Goal: Information Seeking & Learning: Find contact information

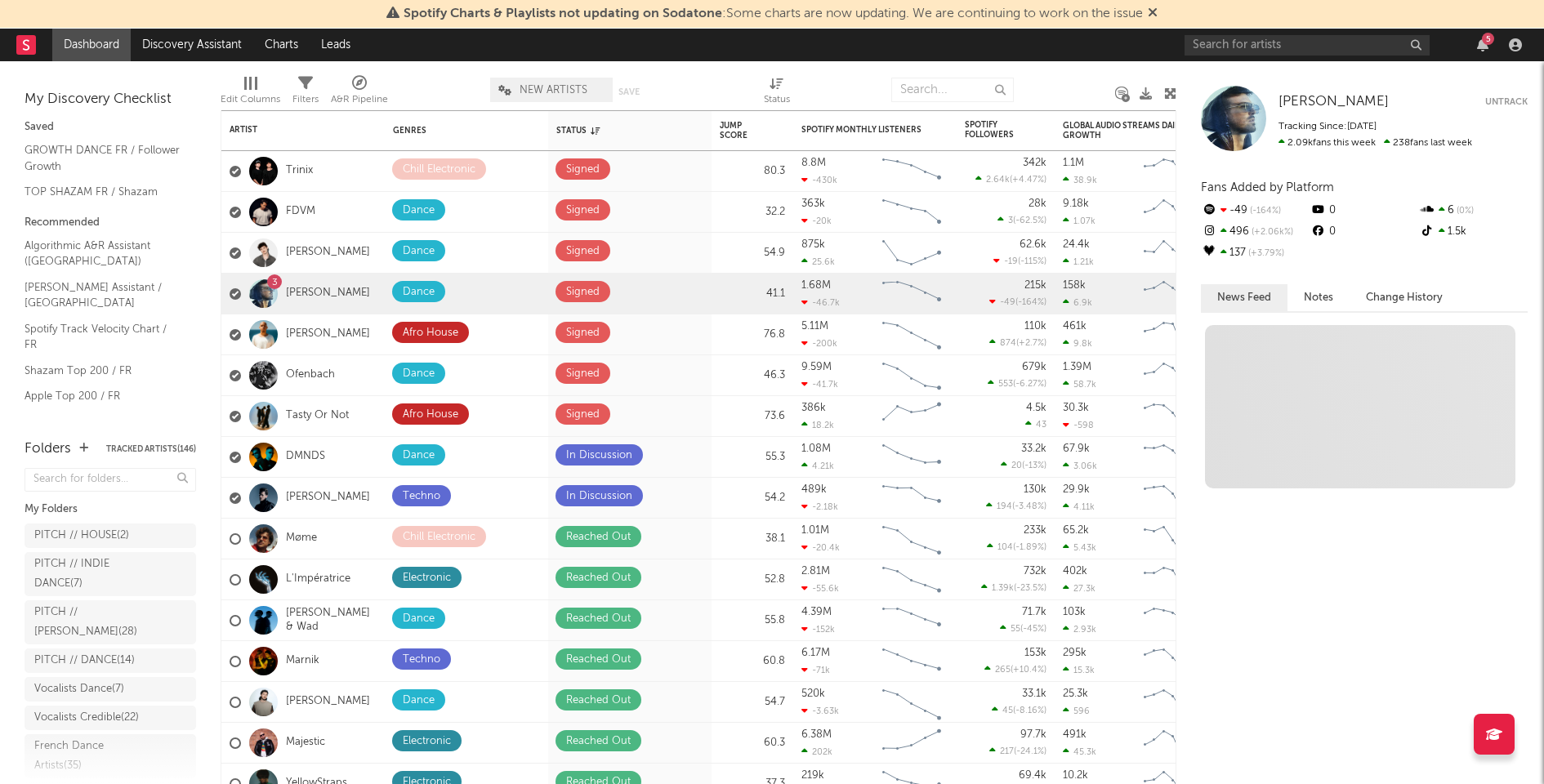
click at [1507, 732] on div at bounding box center [1494, 734] width 41 height 41
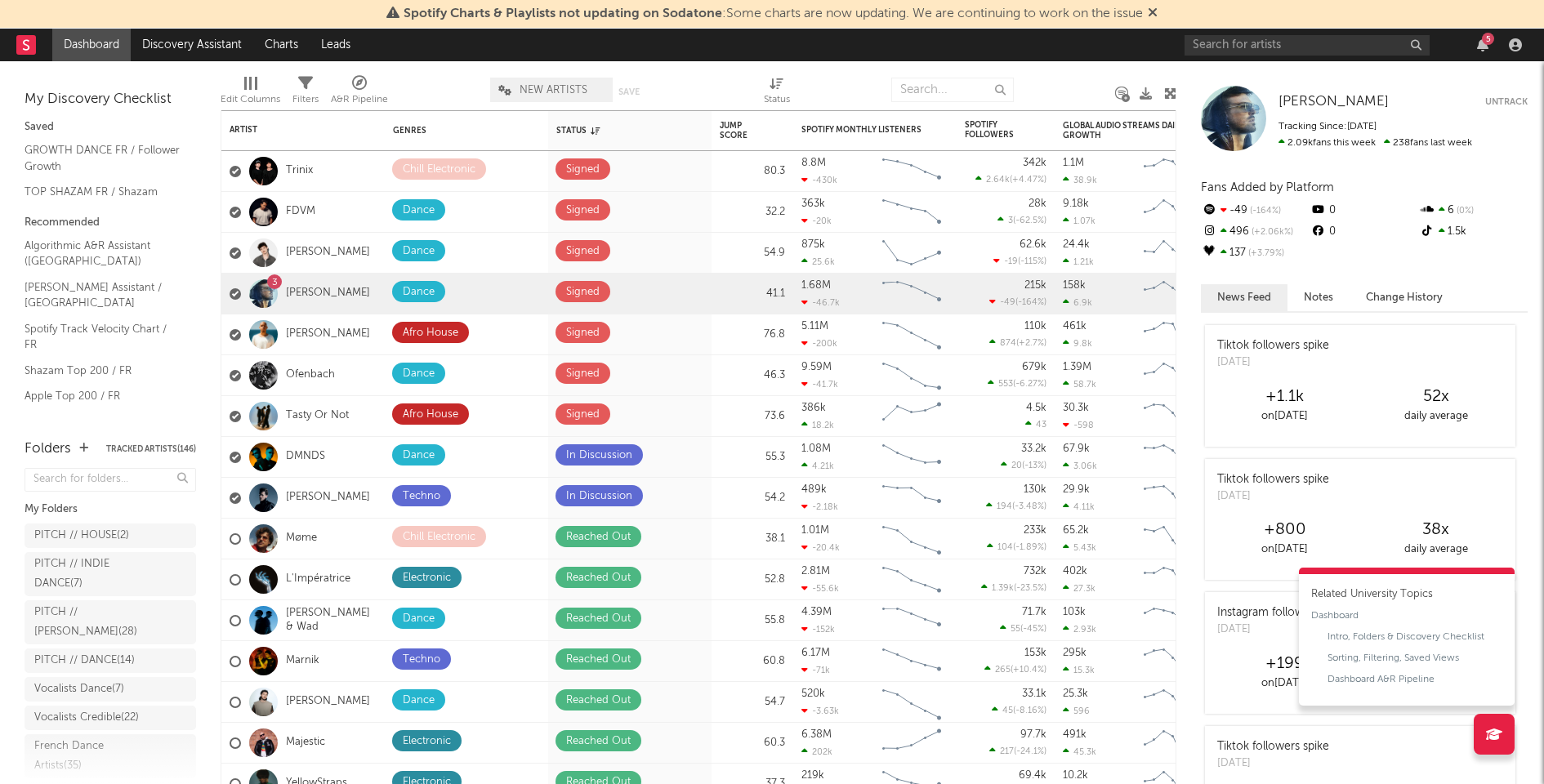
click at [1536, 688] on div "Feder Feder Untrack Tracking Since: March 28, 2023 2.09k fans this week 238 fan…" at bounding box center [1360, 421] width 368 height 722
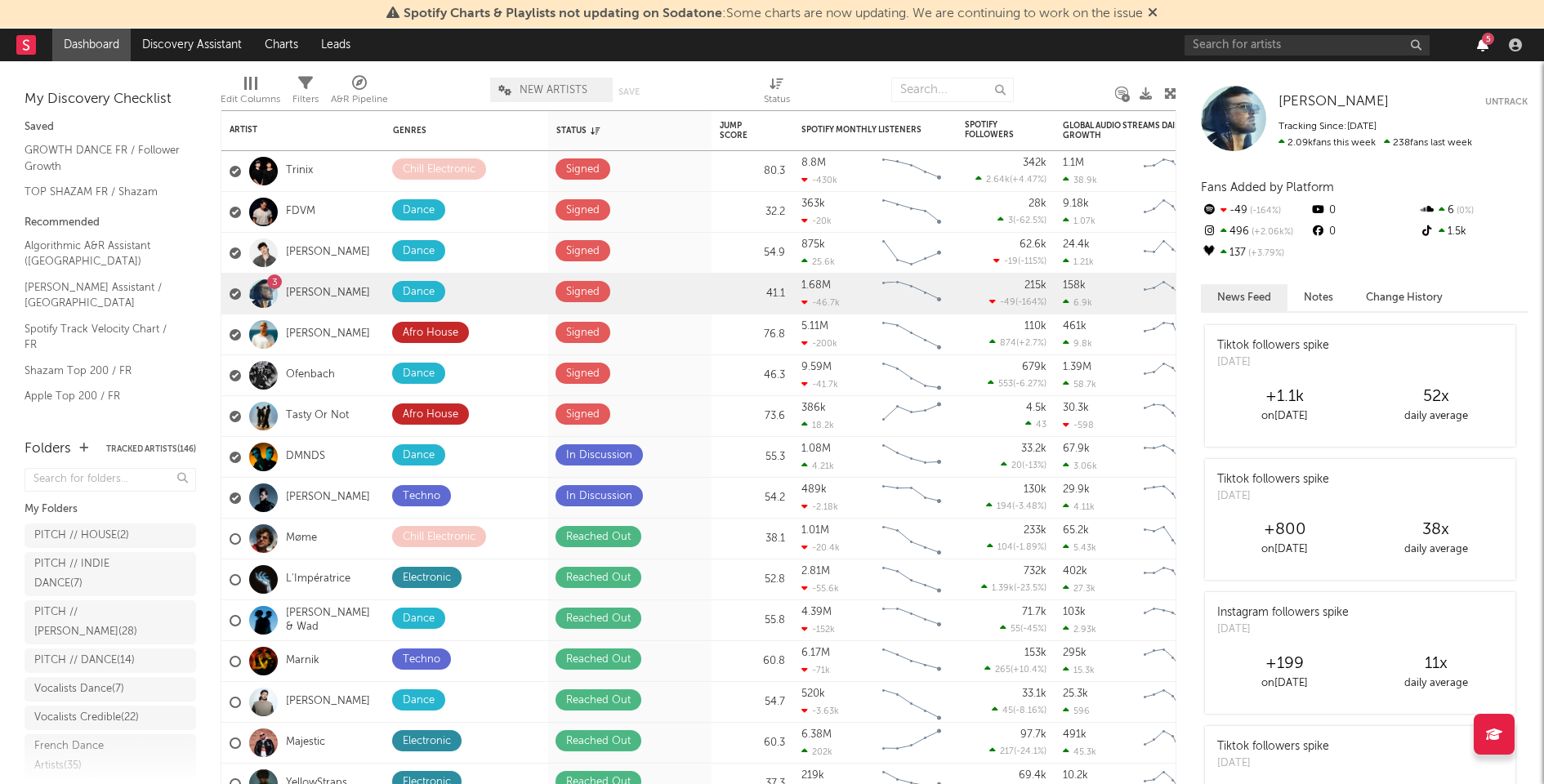
click at [1481, 45] on icon "button" at bounding box center [1483, 44] width 12 height 13
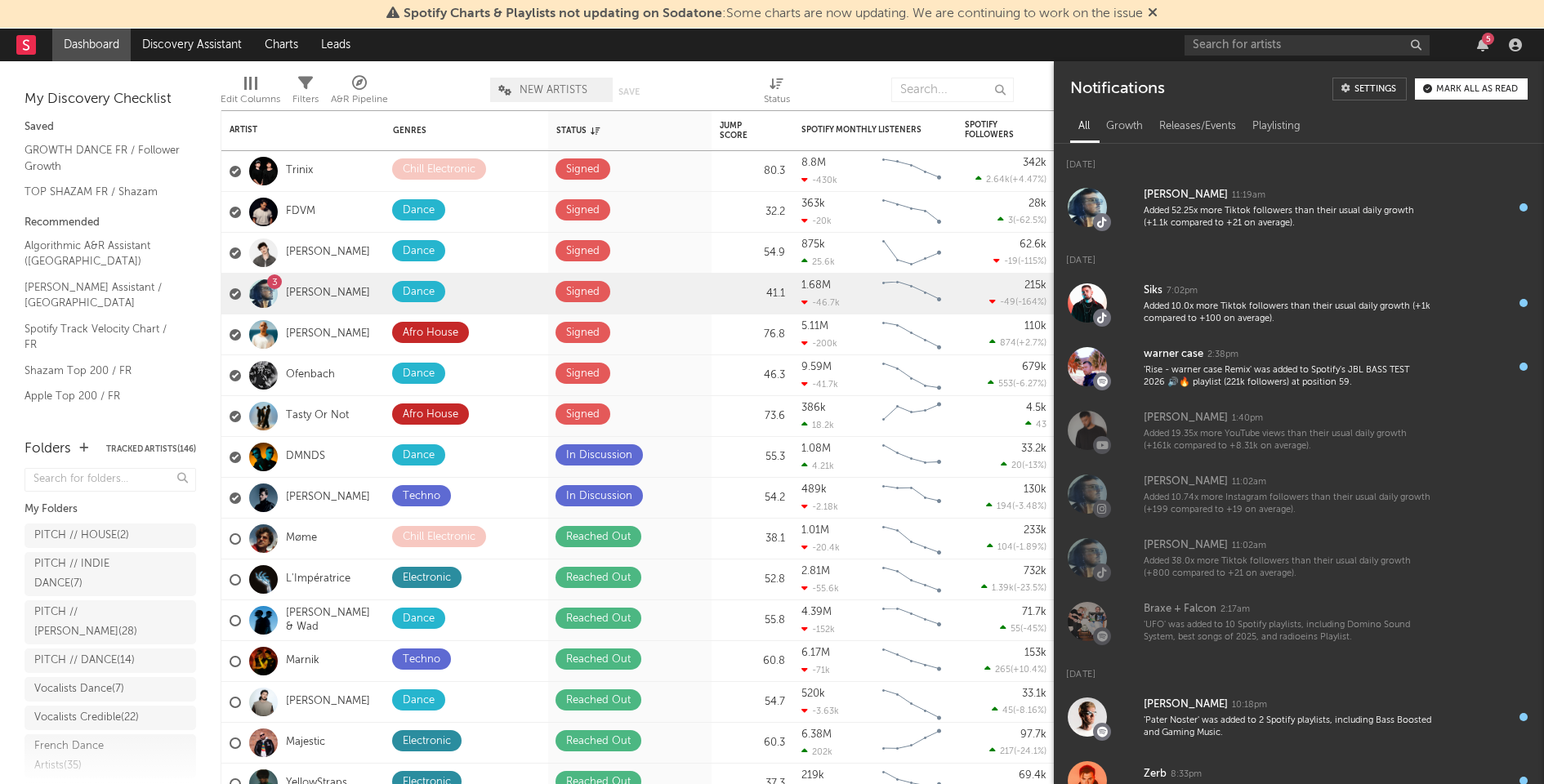
click at [1482, 81] on button "Mark all as read" at bounding box center [1470, 89] width 113 height 22
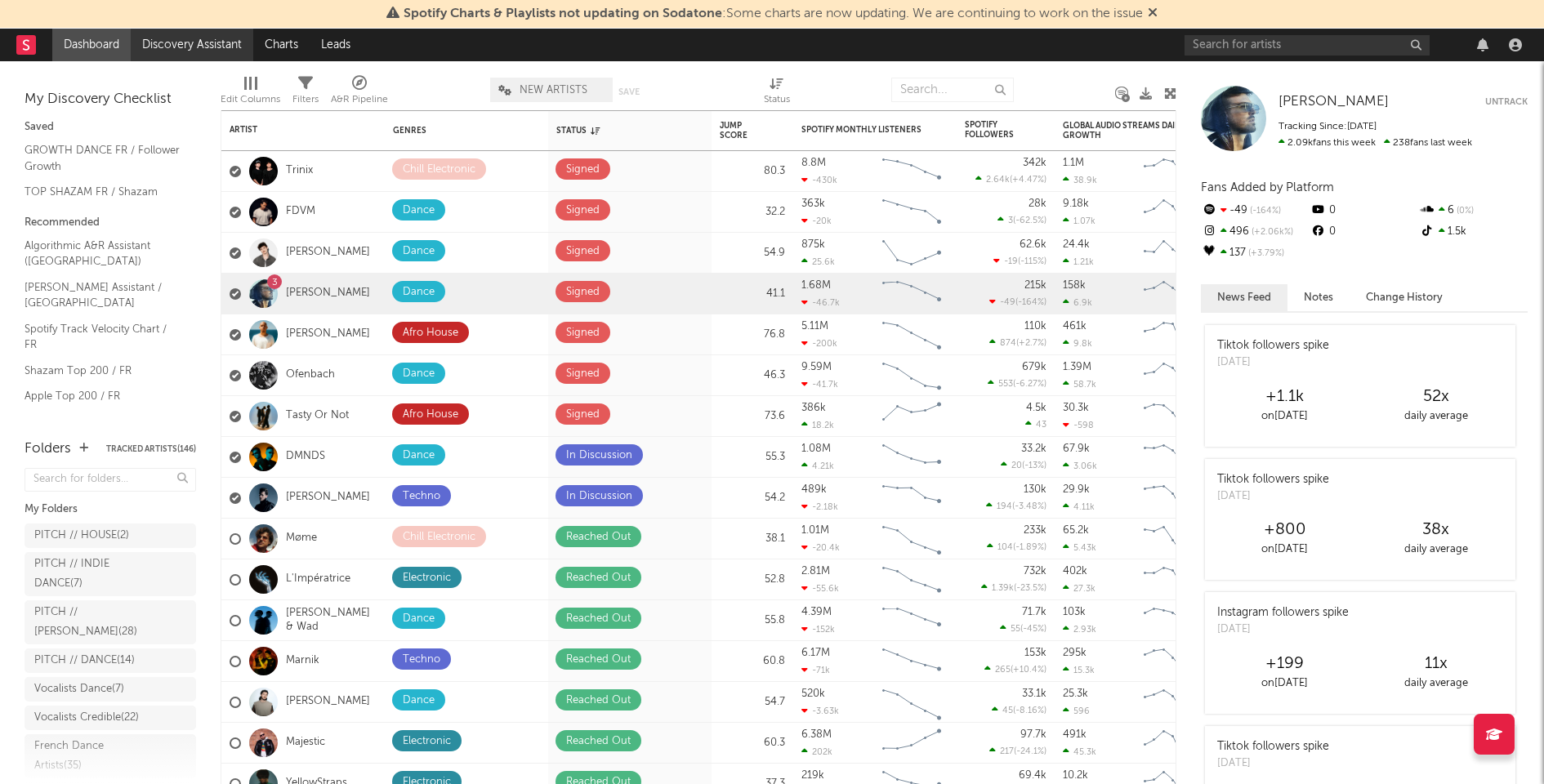
click at [214, 51] on link "Discovery Assistant" at bounding box center [191, 44] width 123 height 32
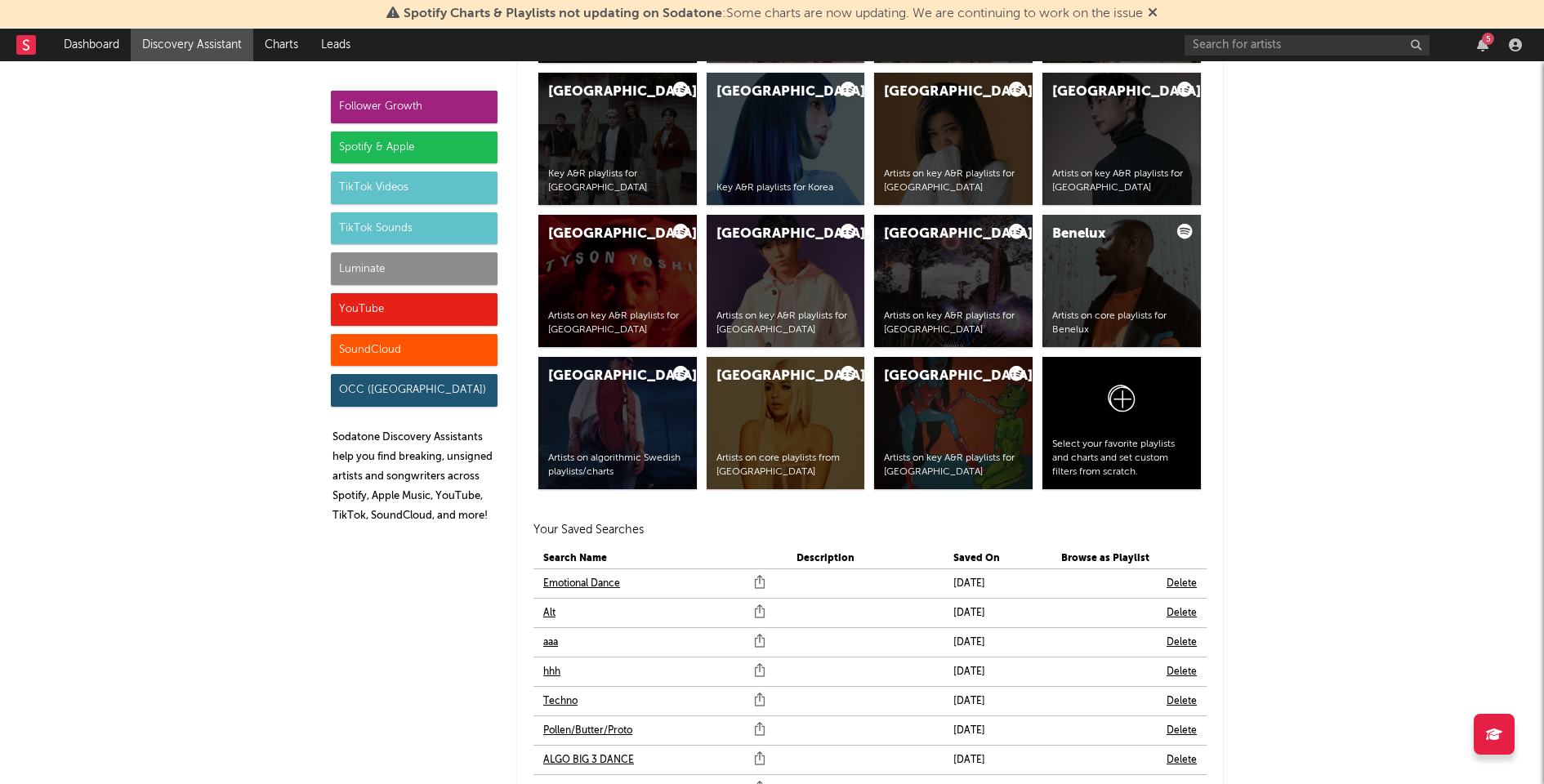
scroll to position [3201, 0]
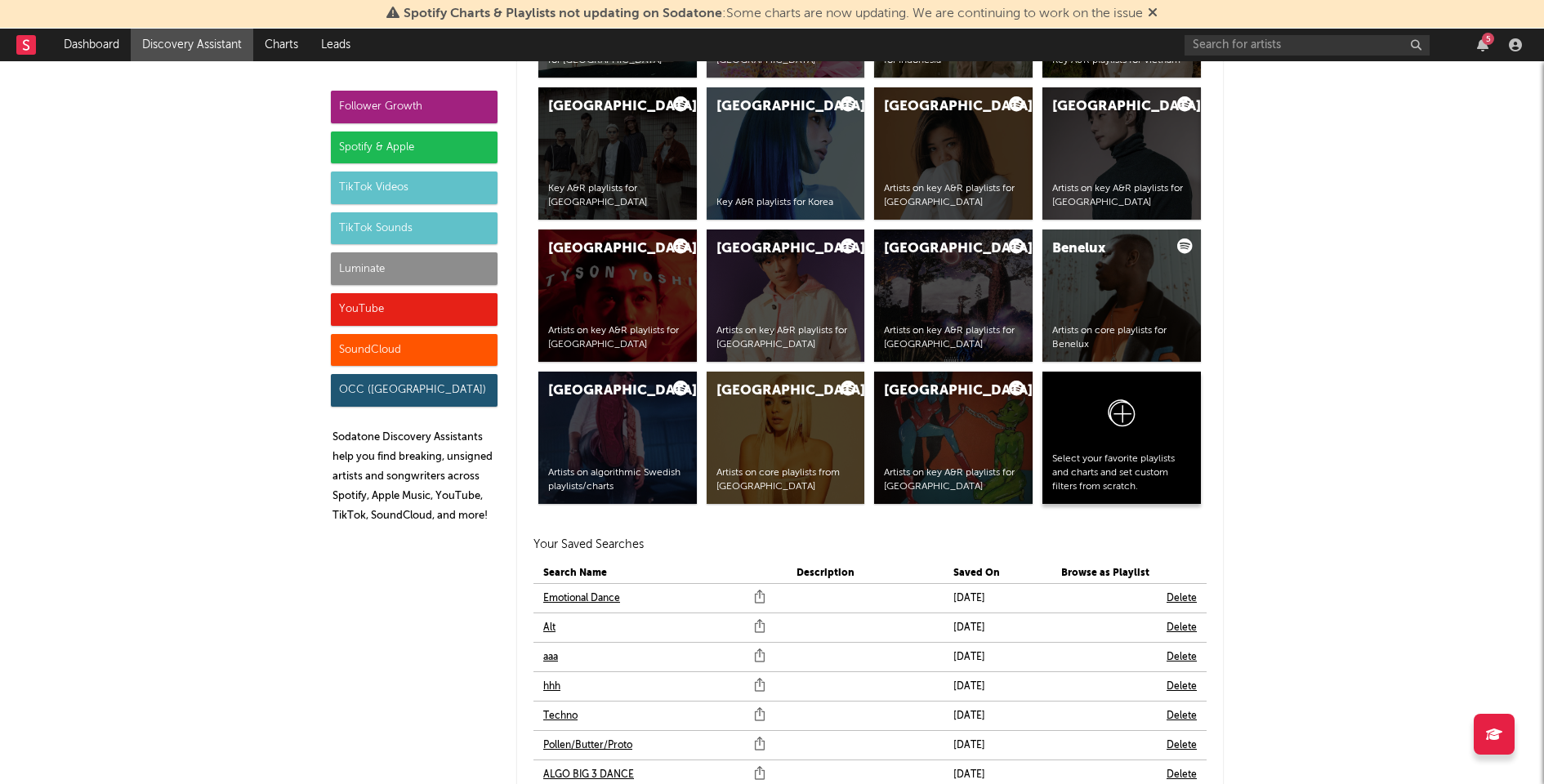
click at [1131, 414] on div at bounding box center [1121, 416] width 139 height 72
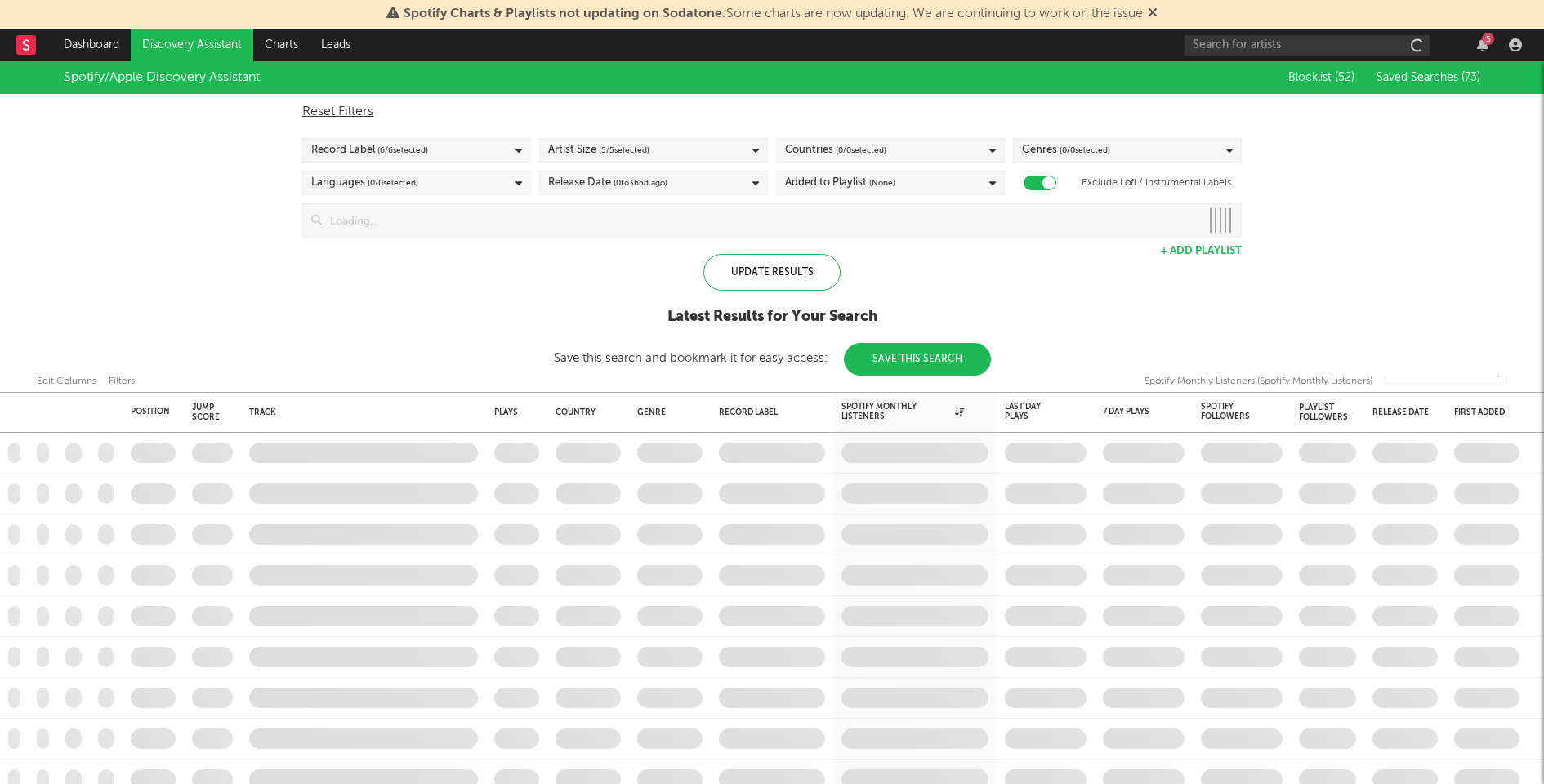
checkbox input "true"
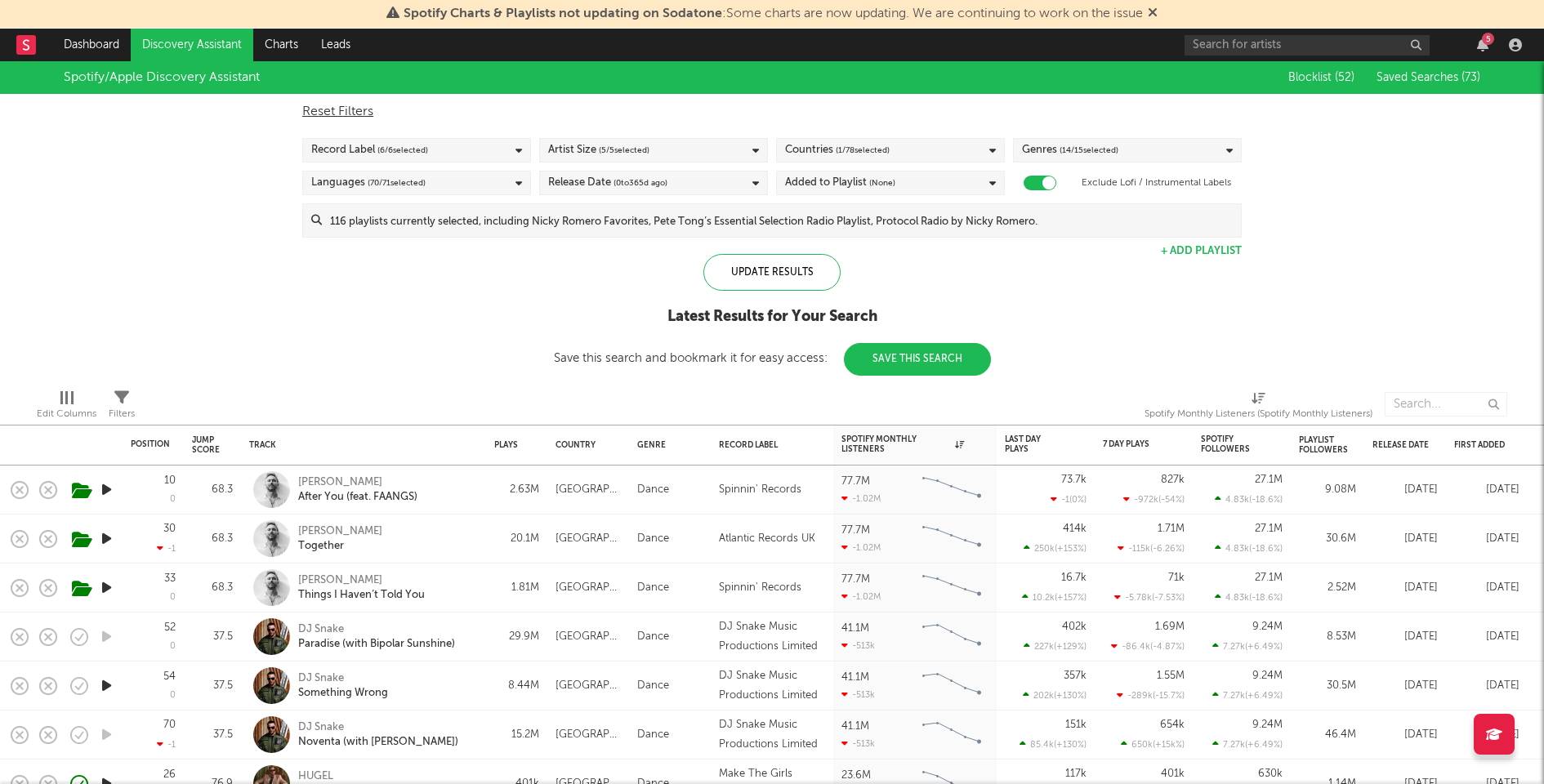
click at [874, 212] on input at bounding box center [780, 220] width 919 height 32
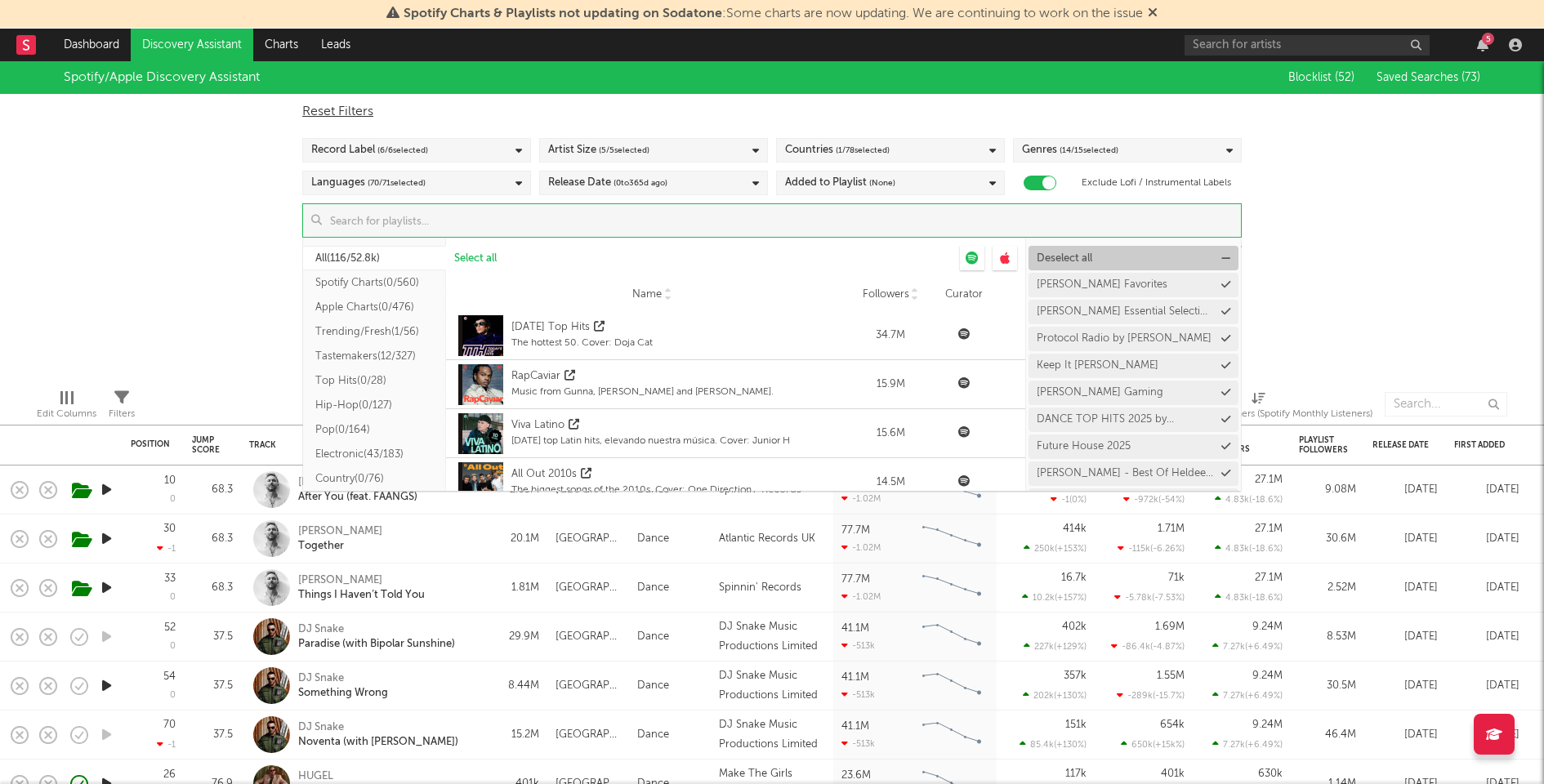
click at [1064, 254] on span "Deselect all" at bounding box center [1064, 258] width 56 height 11
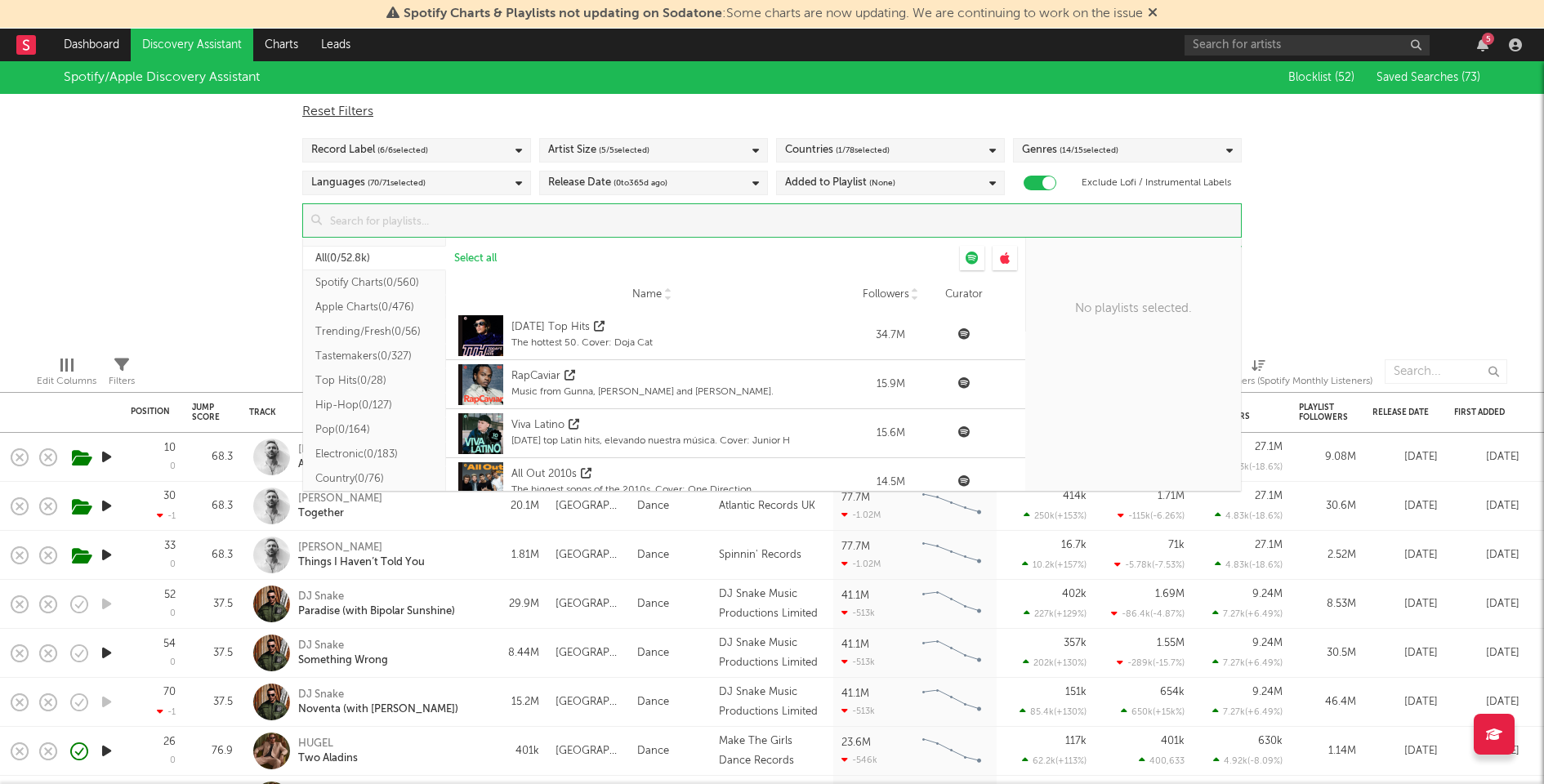
click at [961, 229] on input at bounding box center [780, 220] width 919 height 32
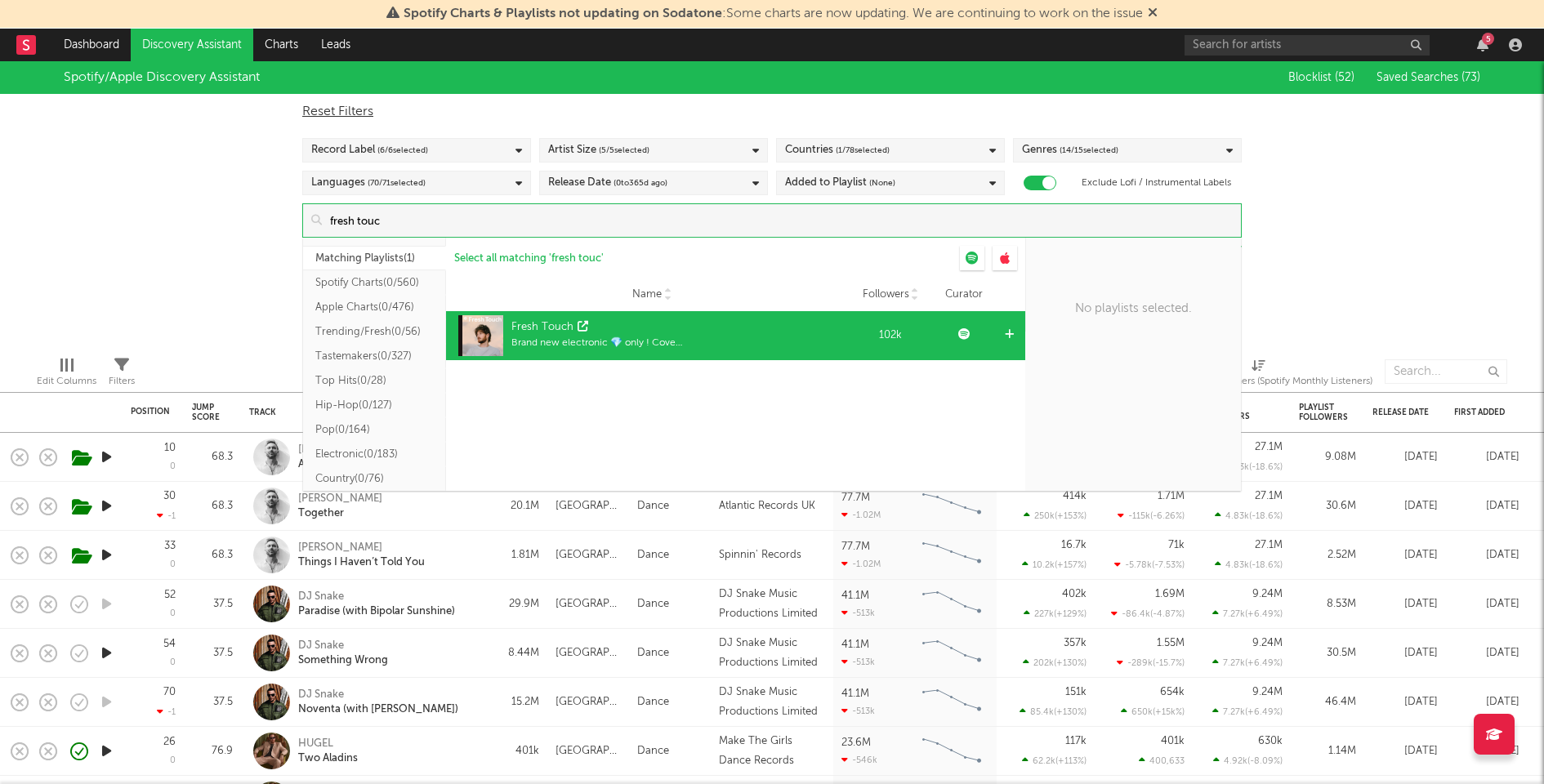
type input "fresh touc"
click at [1013, 338] on icon at bounding box center [1009, 334] width 9 height 11
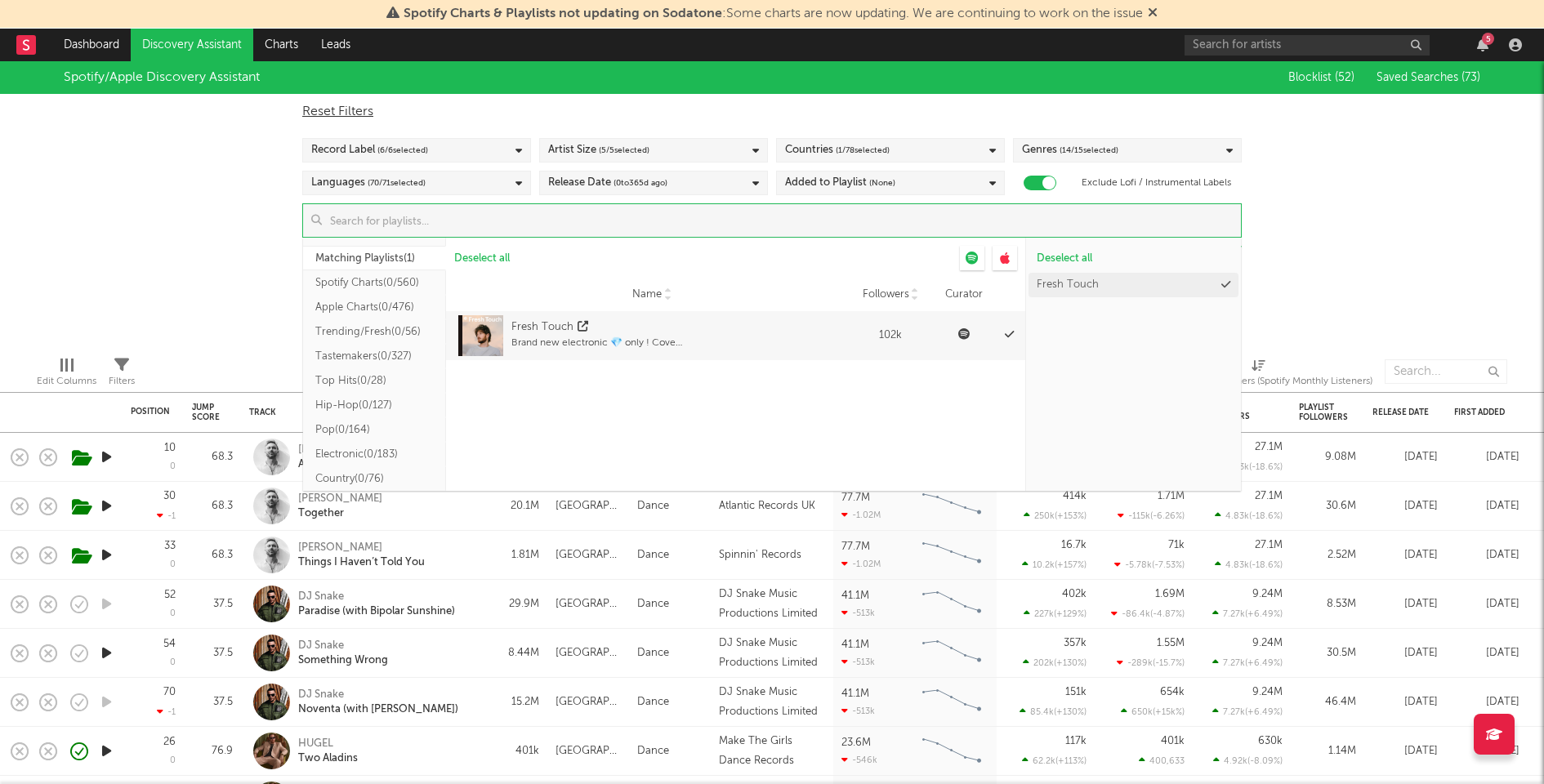
click at [1281, 262] on div "Spotify/Apple Discovery Assistant Blocklist ( 52 ) Saved Searches ( 73 ) Reset …" at bounding box center [772, 201] width 1544 height 281
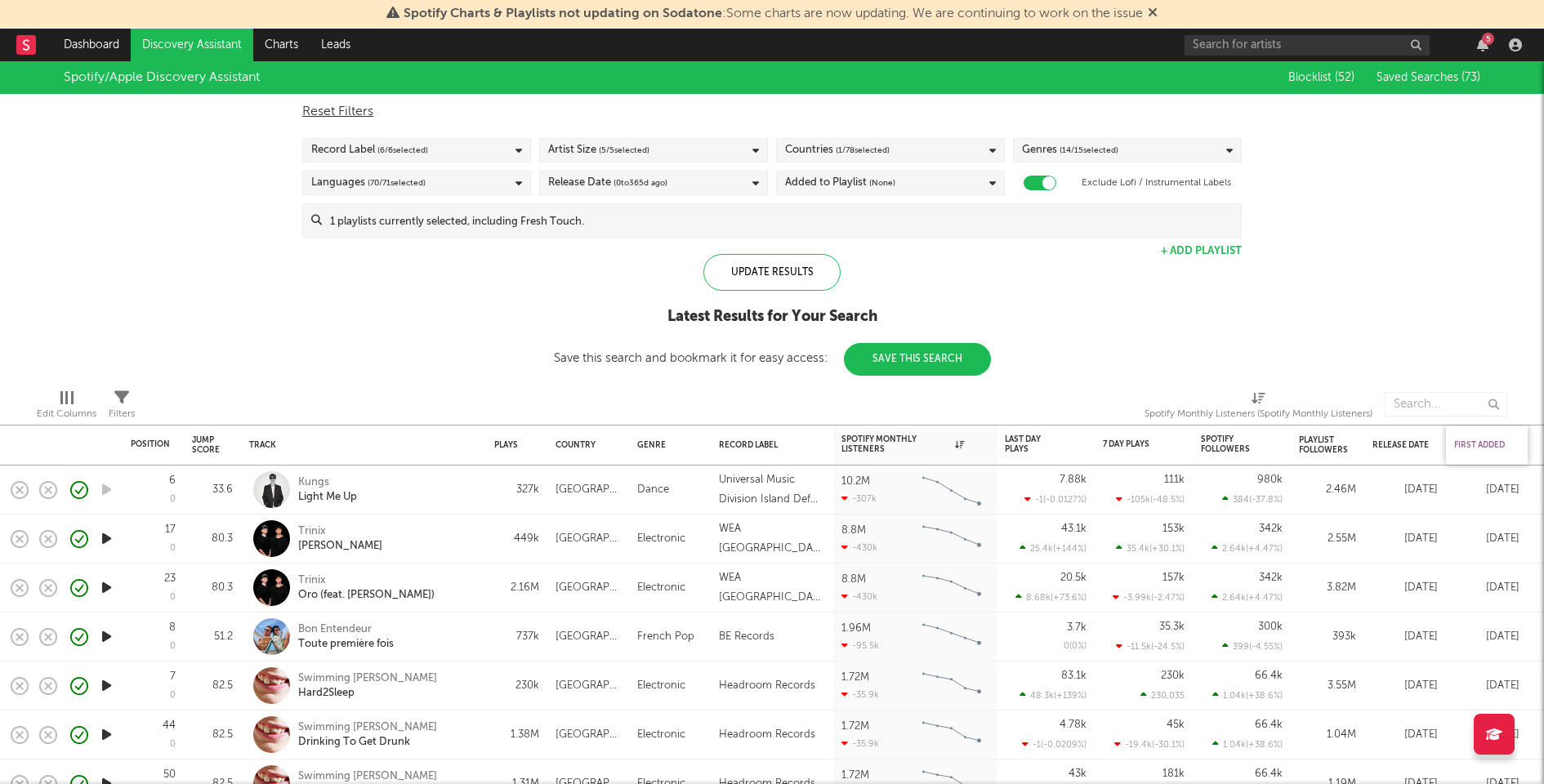
click at [1468, 443] on div "First Added" at bounding box center [1482, 445] width 57 height 10
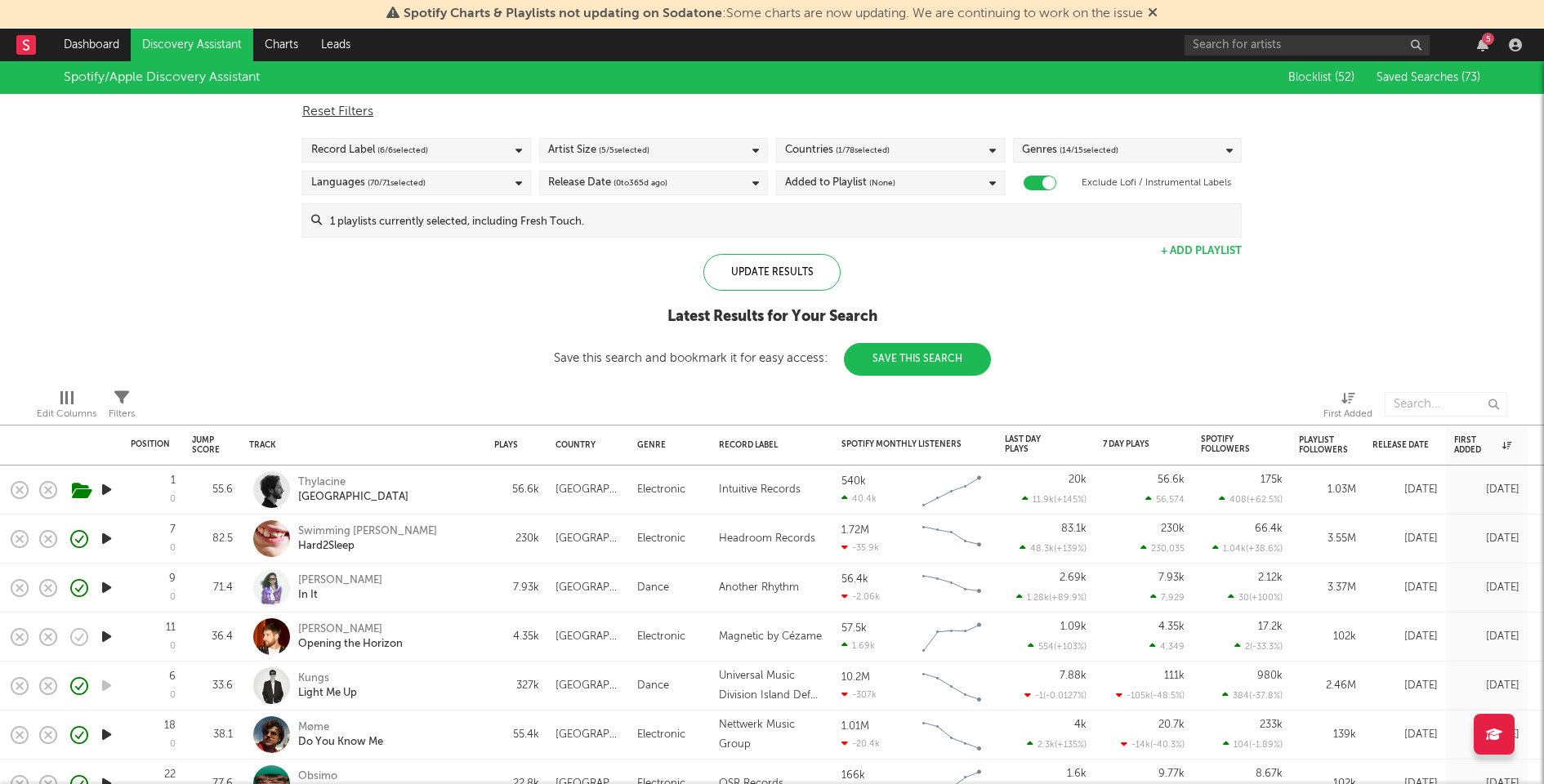
click at [898, 358] on button "Save This Search" at bounding box center [918, 359] width 147 height 32
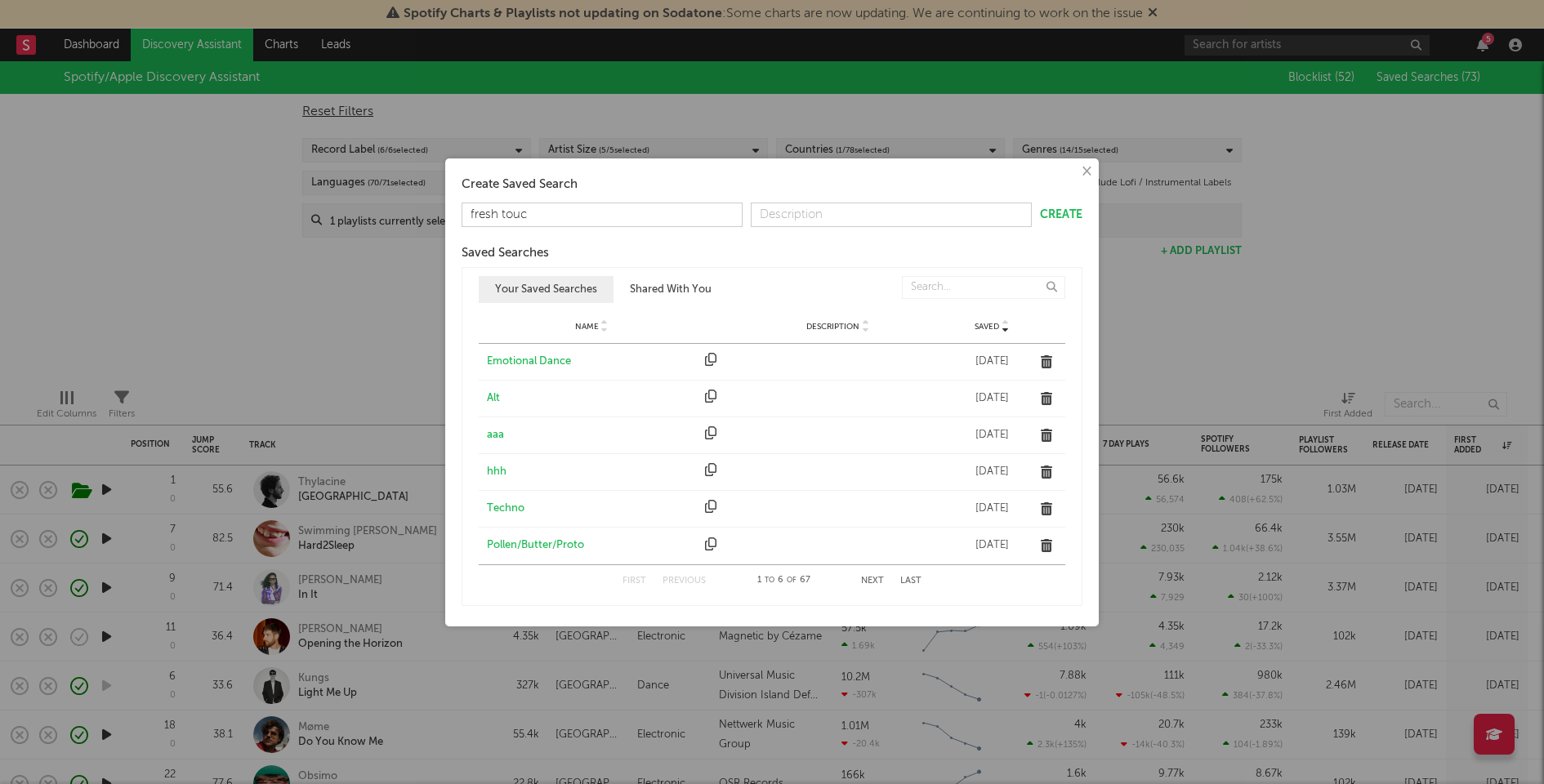
type input "fresh touch"
click at [1059, 209] on button "Create" at bounding box center [1061, 215] width 42 height 12
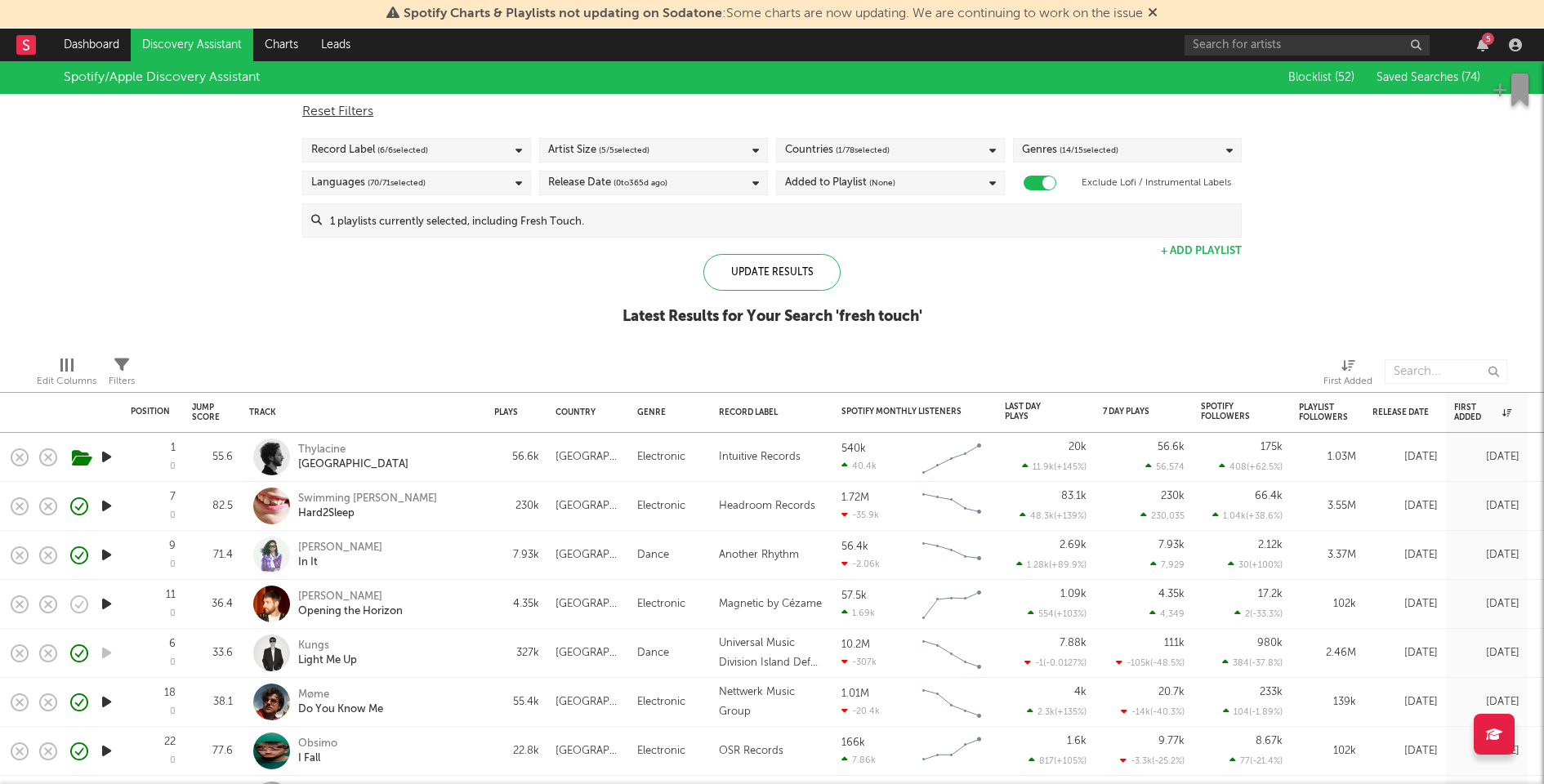
click at [861, 152] on span "( 1 / 78 selected)" at bounding box center [862, 150] width 54 height 20
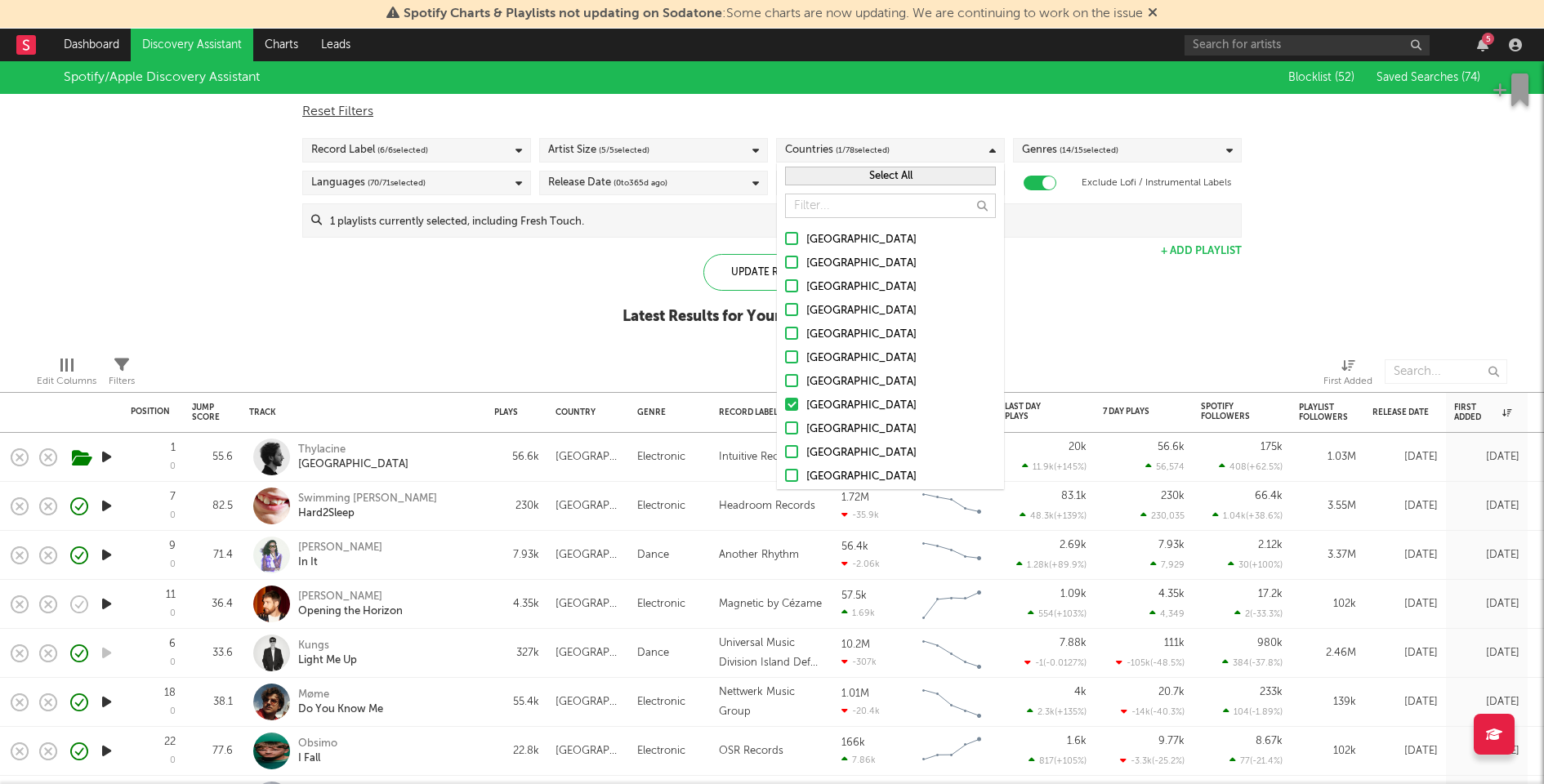
click at [867, 170] on button "Select All" at bounding box center [890, 175] width 211 height 19
click at [612, 315] on div "Spotify/Apple Discovery Assistant Blocklist ( 52 ) Saved Searches ( 74 ) Reset …" at bounding box center [772, 201] width 1544 height 281
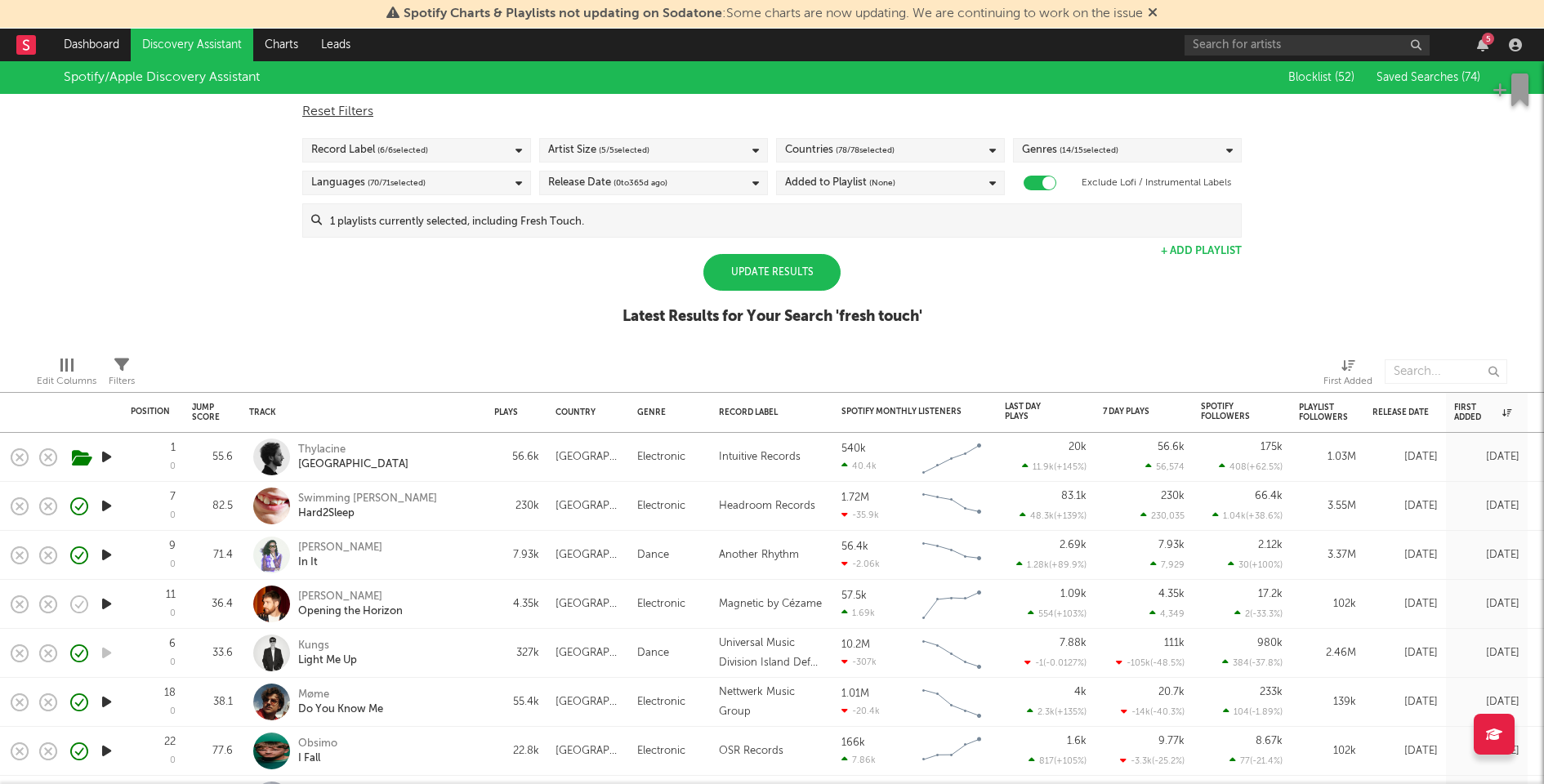
click at [743, 274] on div "Update Results" at bounding box center [772, 271] width 137 height 36
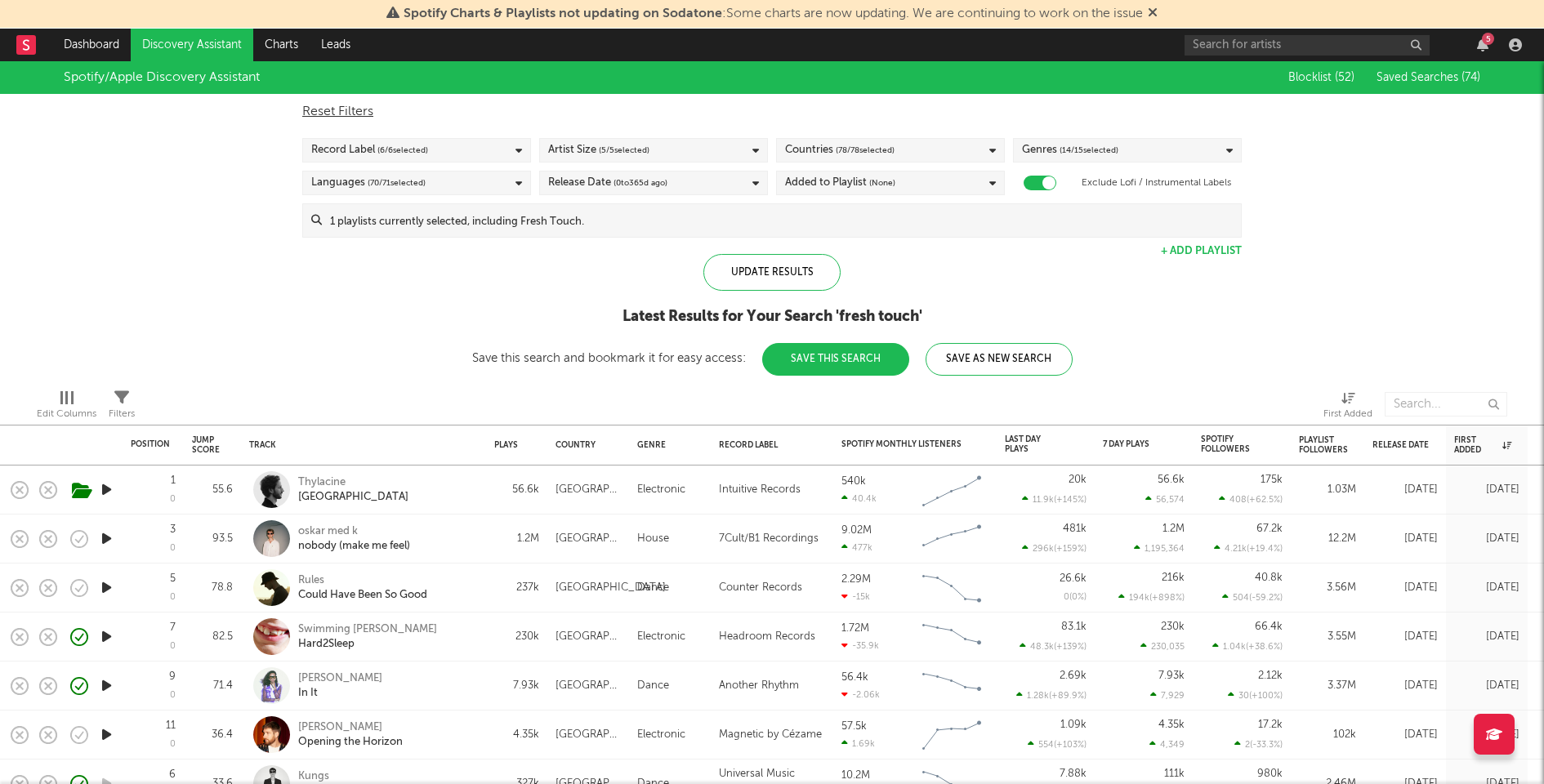
click at [694, 186] on div "Release Date ( 0 to 365 d ago)" at bounding box center [653, 182] width 228 height 24
click at [563, 300] on label "From 0 to 365 days ago" at bounding box center [653, 311] width 211 height 26
click at [548, 300] on input "From 0 to 365 days ago" at bounding box center [548, 311] width 0 height 26
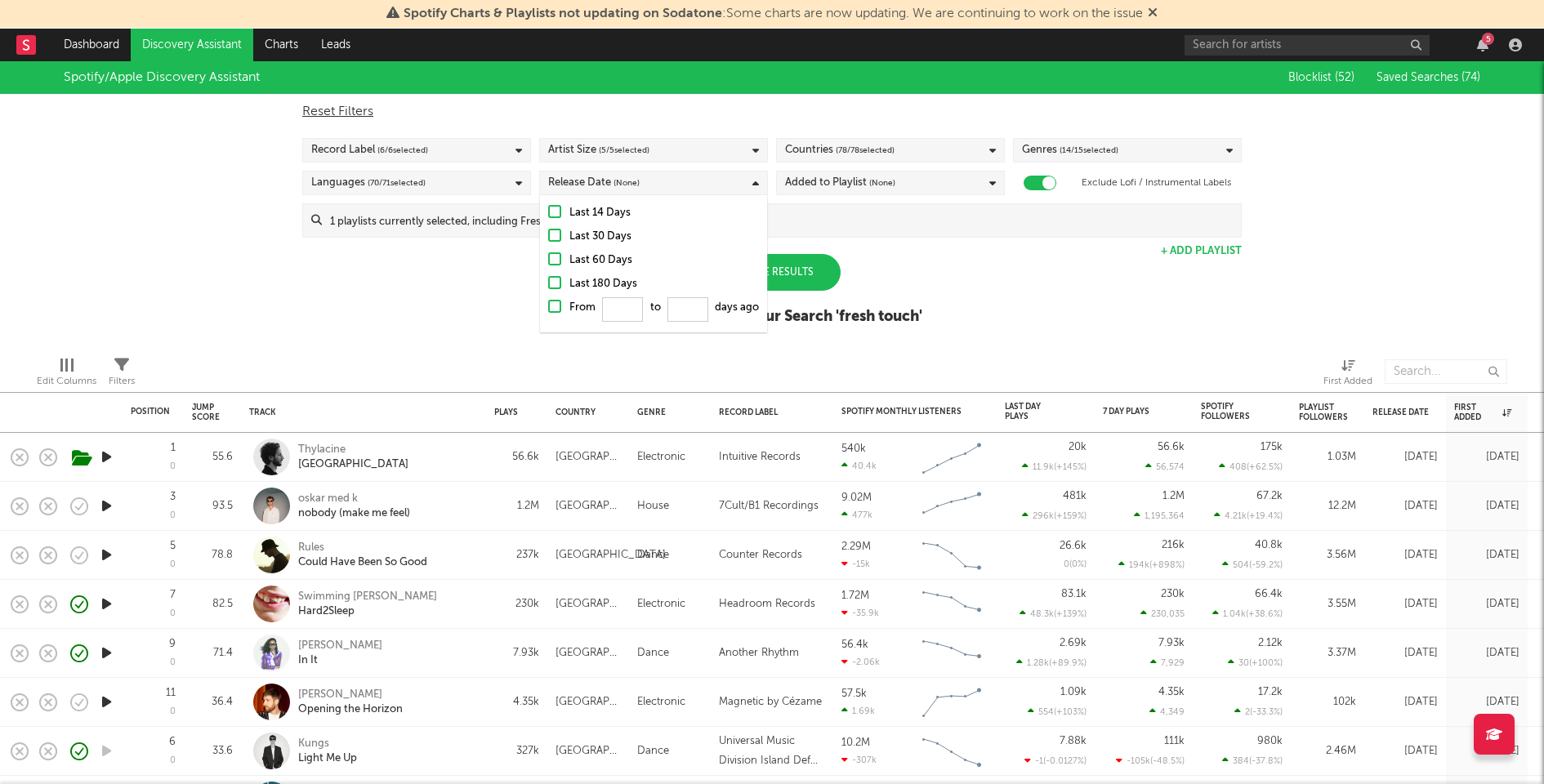
click at [482, 294] on div "Spotify/Apple Discovery Assistant Blocklist ( 52 ) Saved Searches ( 74 ) Reset …" at bounding box center [772, 201] width 1544 height 281
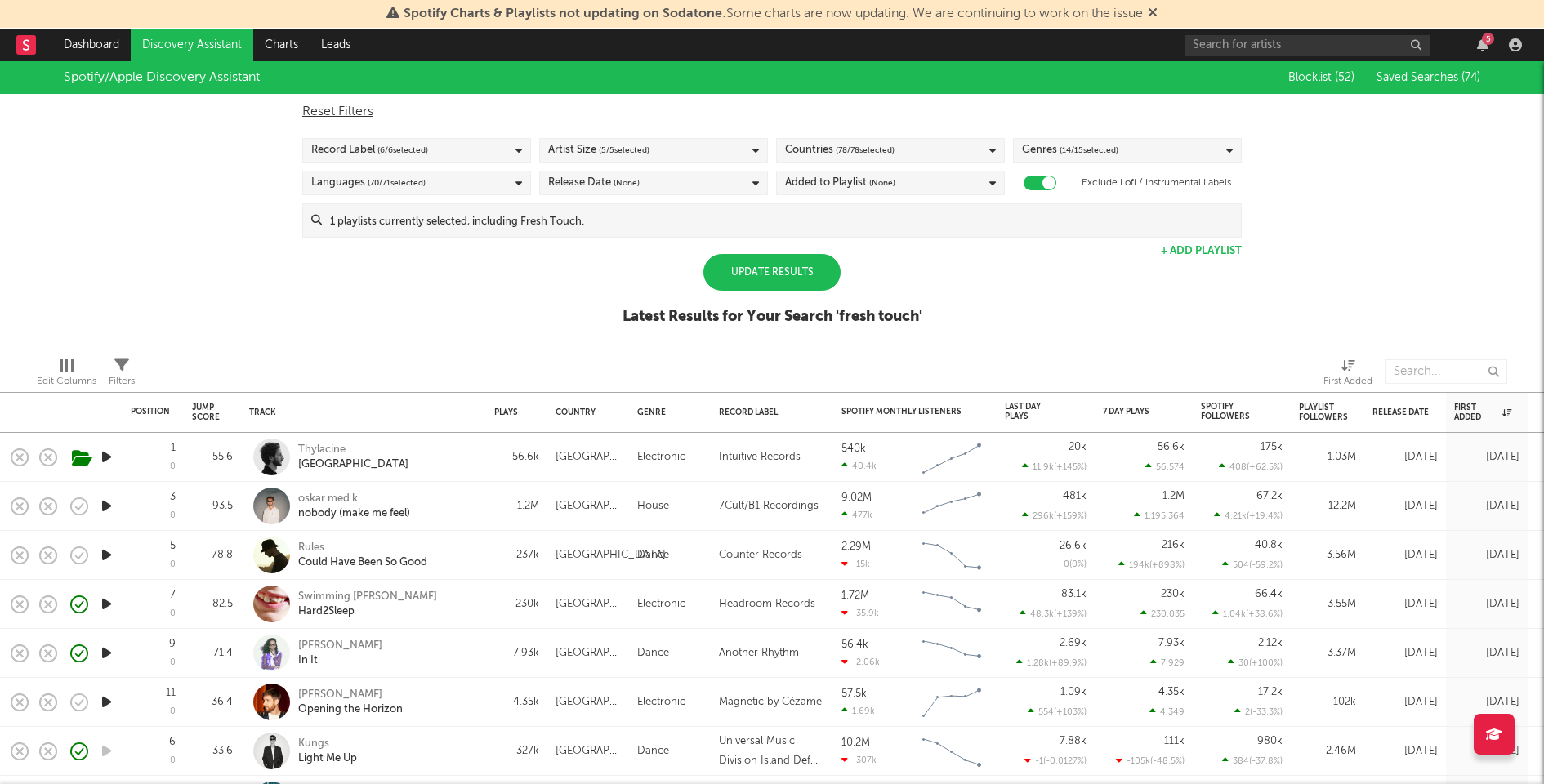
click at [796, 265] on div "Update Results" at bounding box center [772, 271] width 137 height 36
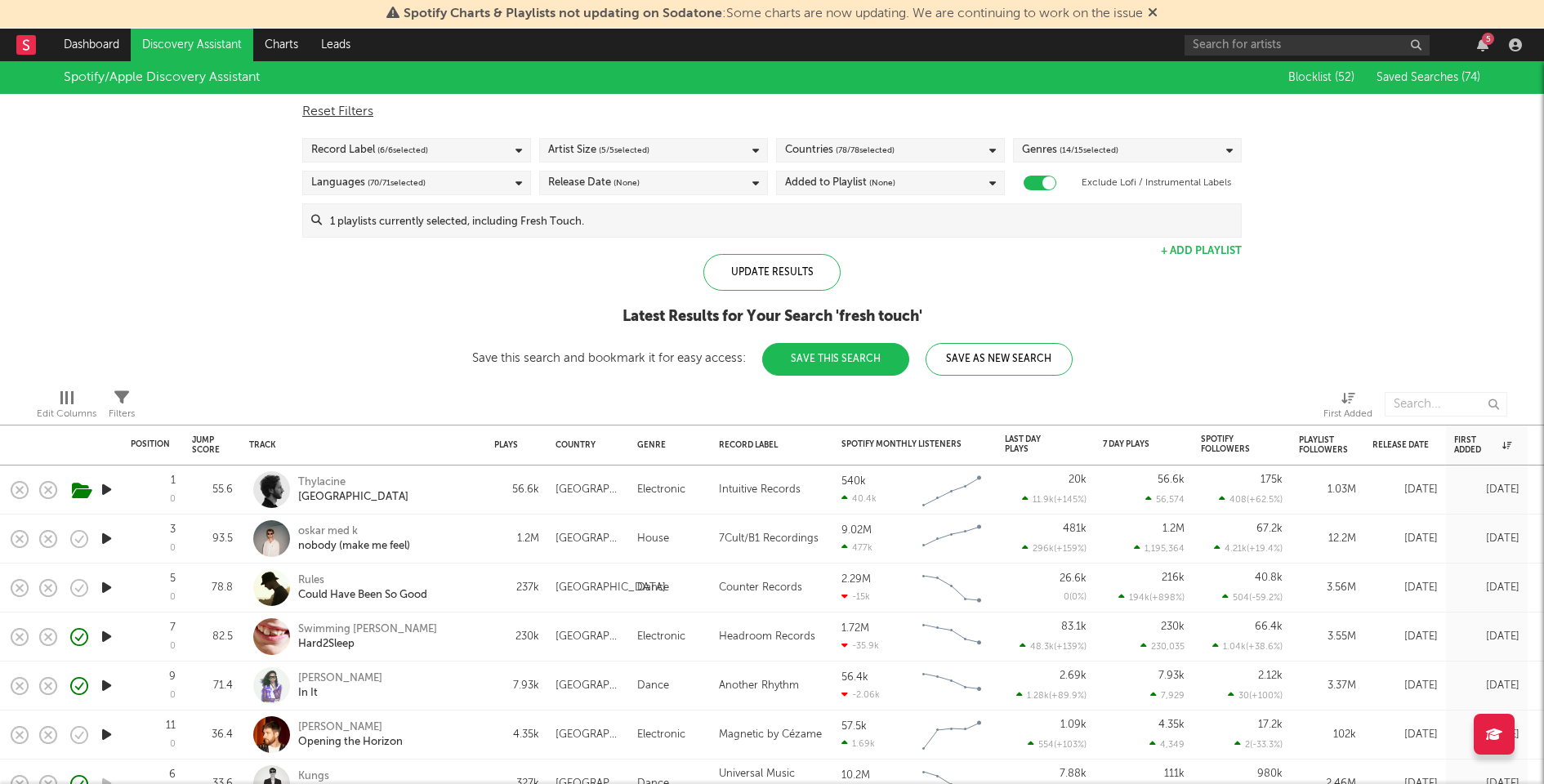
click at [852, 365] on button "Save This Search" at bounding box center [835, 359] width 147 height 32
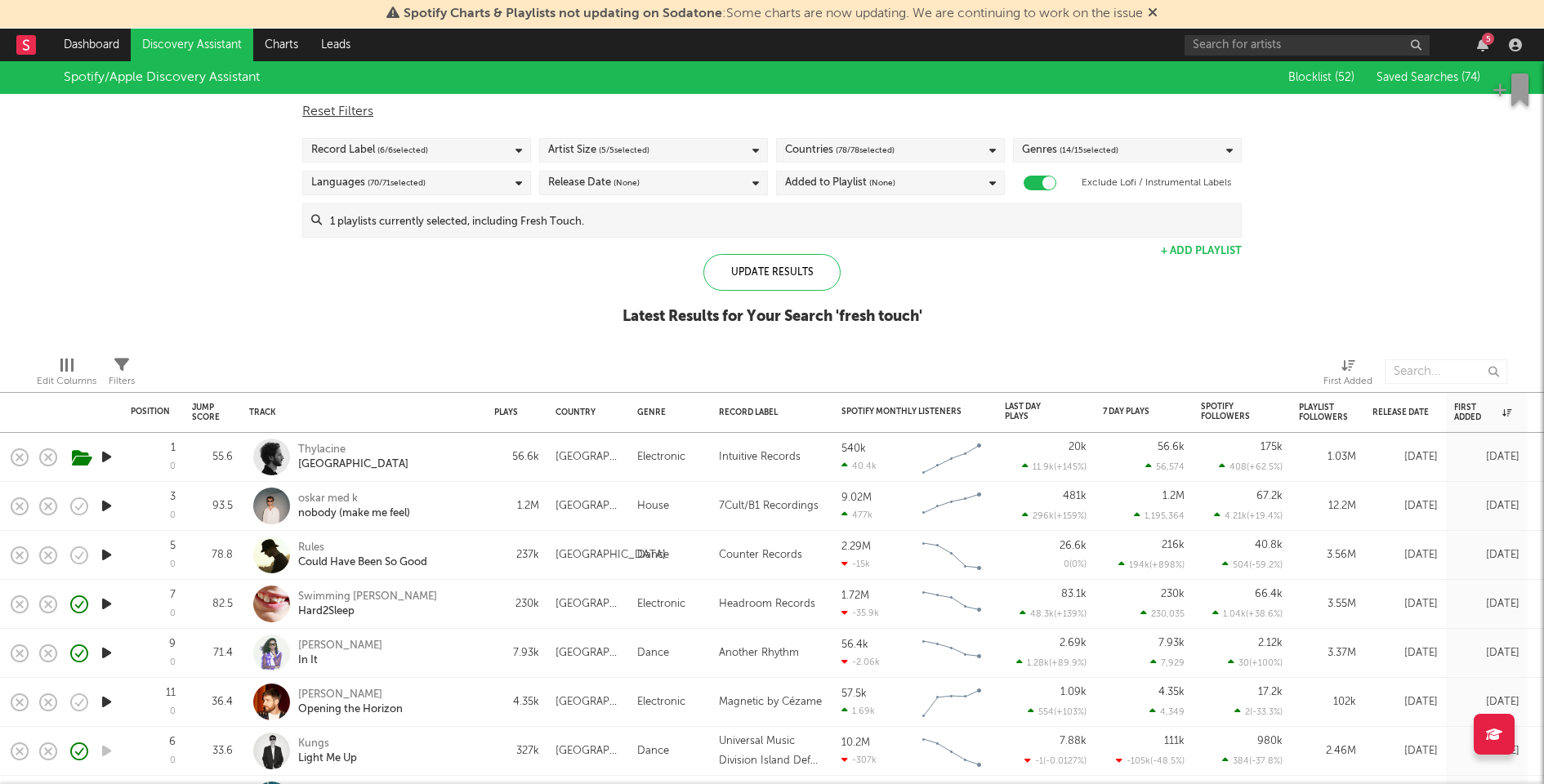
click at [1482, 38] on div "5" at bounding box center [1488, 38] width 12 height 12
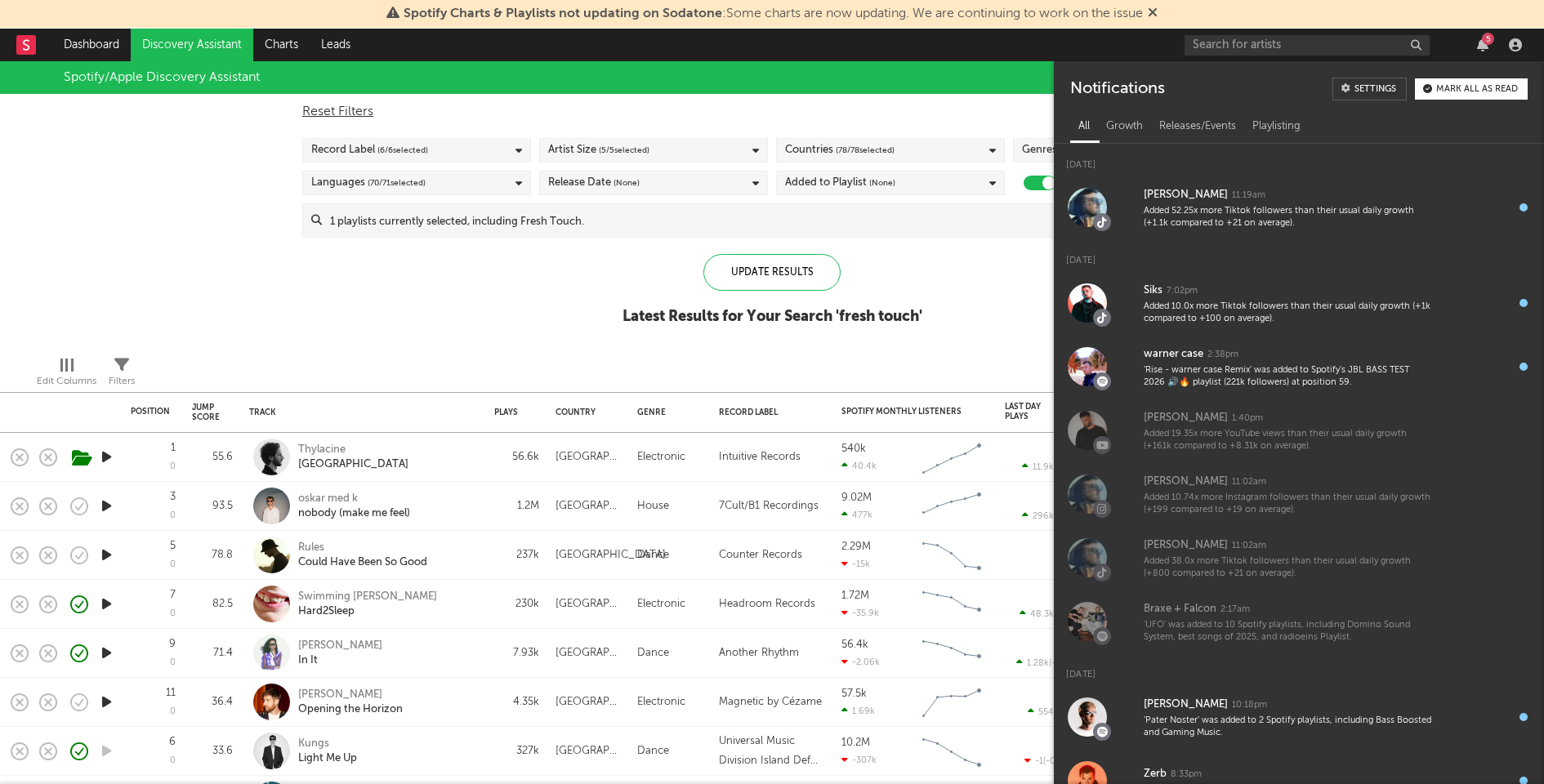
click at [1469, 89] on div "Mark all as read" at bounding box center [1476, 89] width 81 height 9
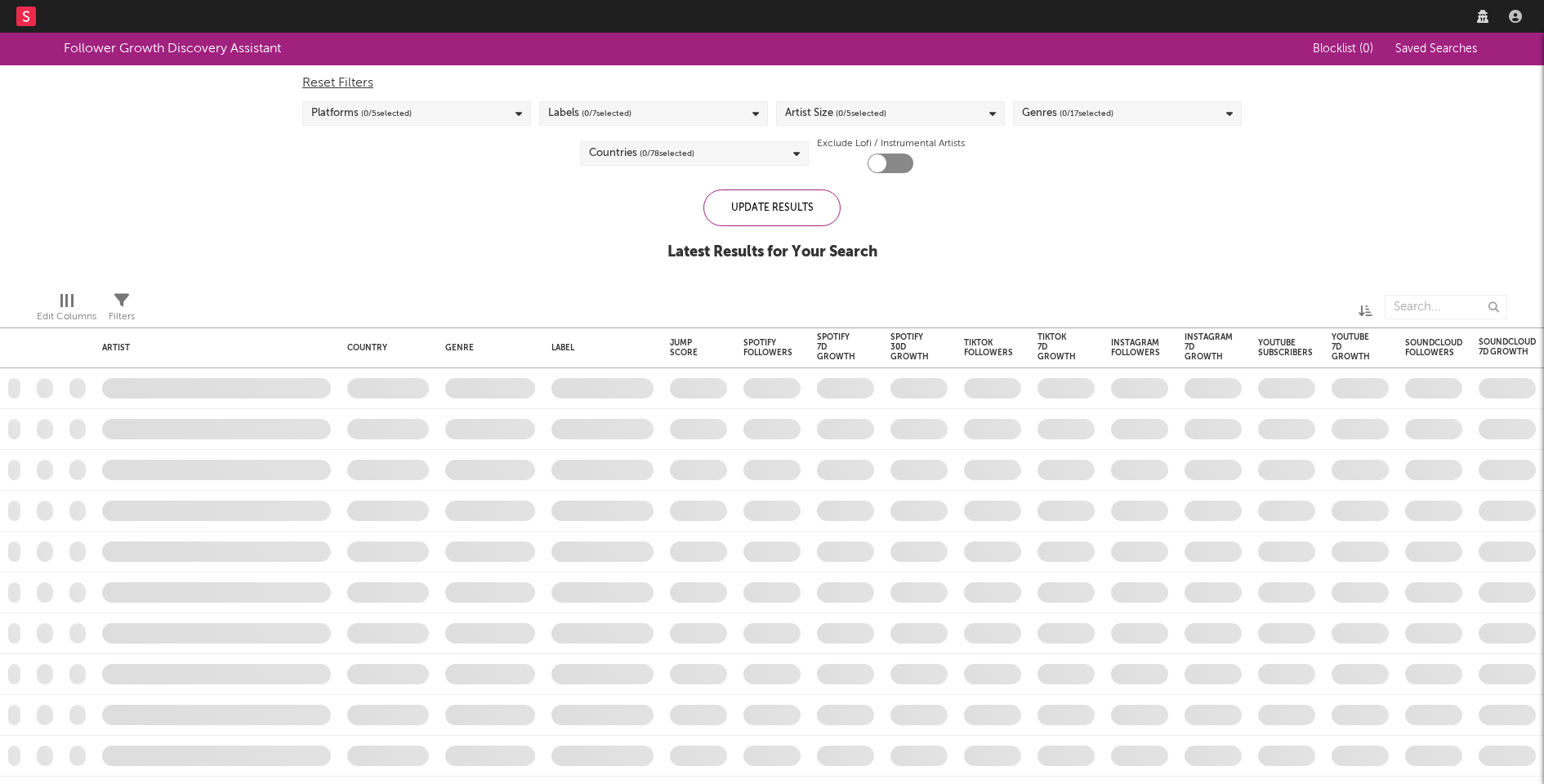
checkbox input "true"
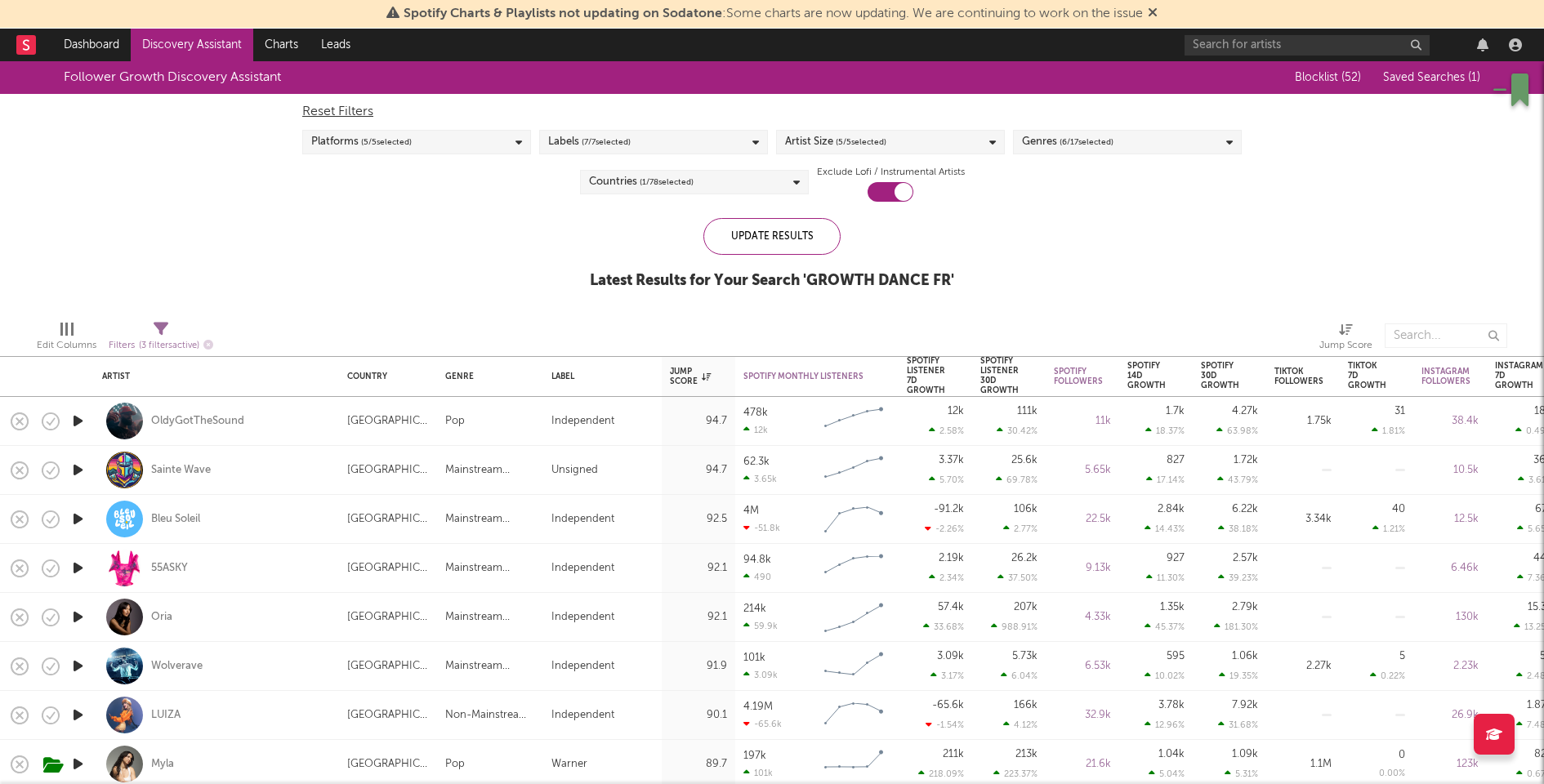
click at [870, 140] on span "( 5 / 5 selected)" at bounding box center [861, 142] width 51 height 20
click at [1083, 140] on span "( 6 / 17 selected)" at bounding box center [1086, 142] width 54 height 20
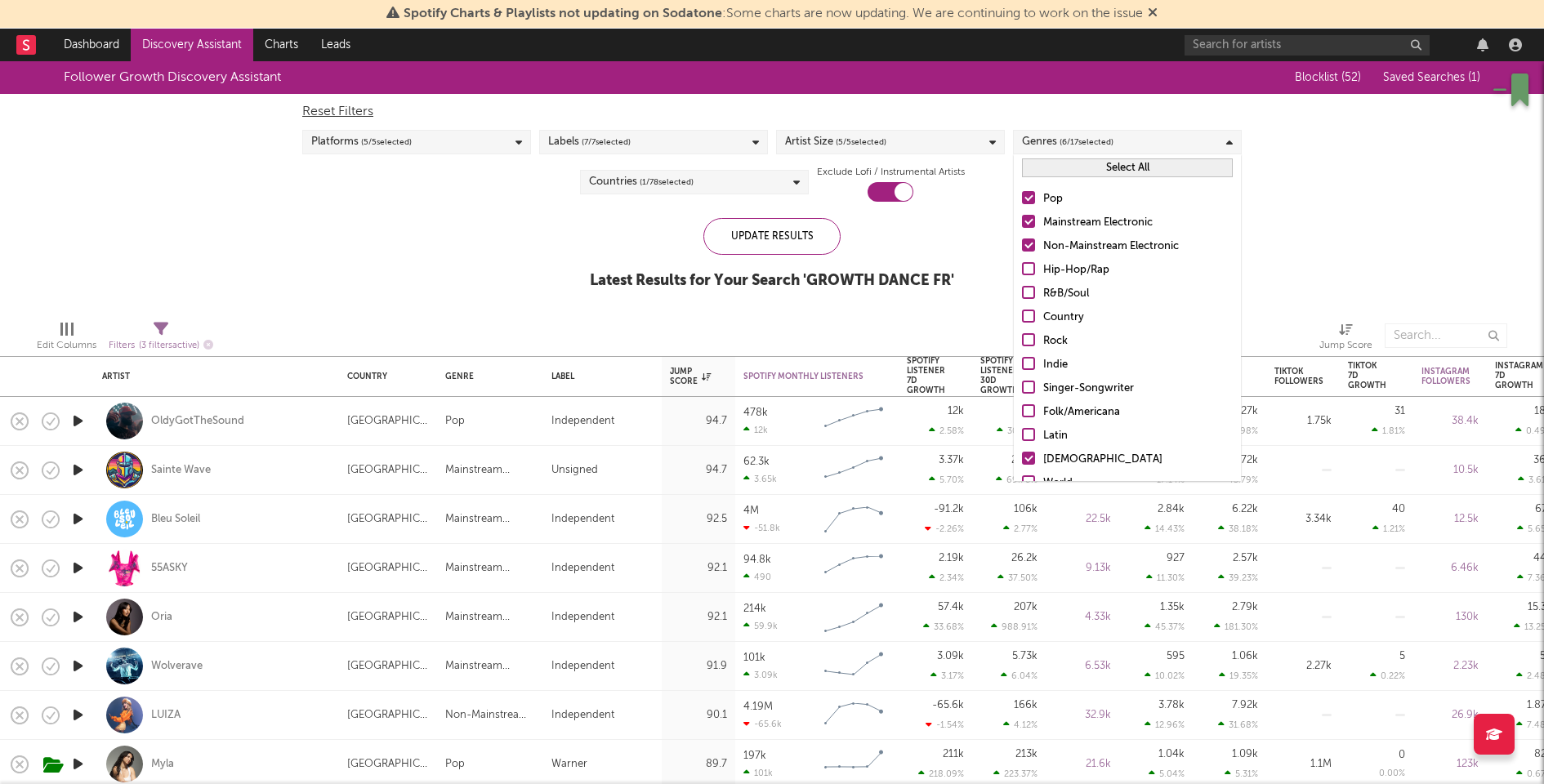
click at [680, 188] on span "( 1 / 78 selected)" at bounding box center [666, 182] width 54 height 20
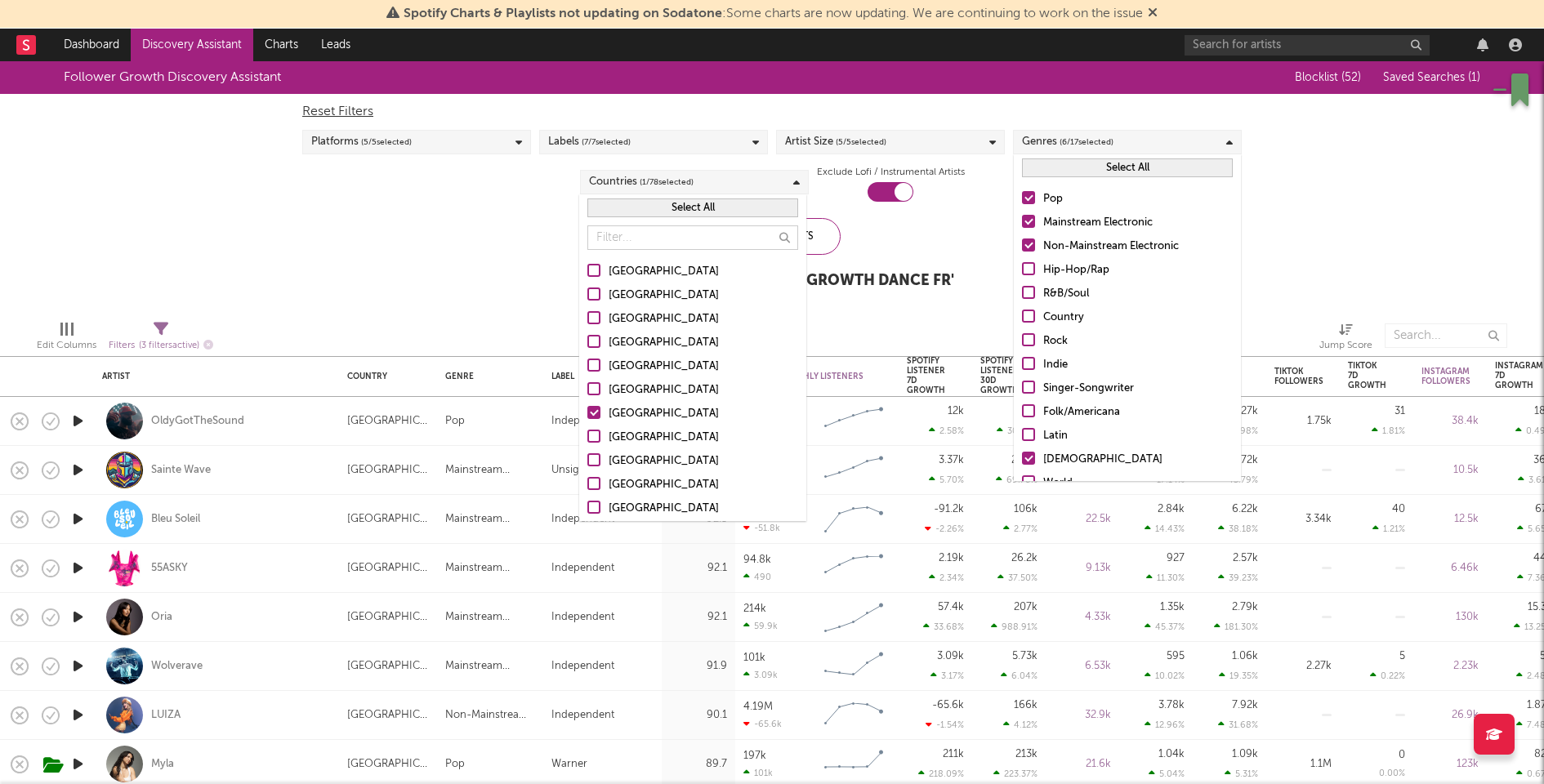
click at [600, 384] on div at bounding box center [593, 388] width 13 height 13
click at [587, 384] on input "Belgium" at bounding box center [587, 390] width 0 height 20
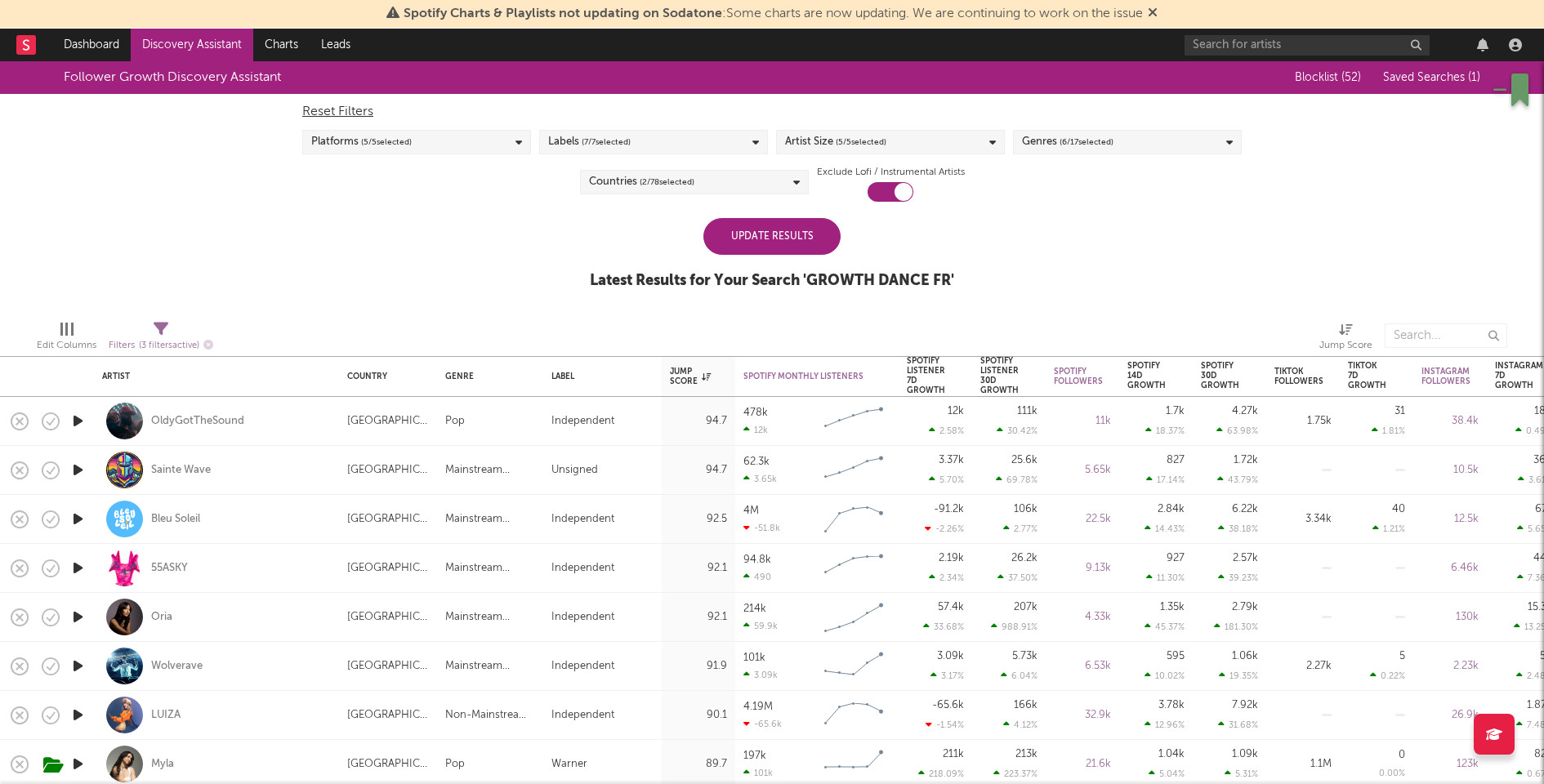
click at [441, 237] on div "Follower Growth Discovery Assistant Blocklist ( 52 ) Saved Searches ( 1 ) Reset…" at bounding box center [772, 183] width 1544 height 246
click at [760, 233] on div "Update Results" at bounding box center [772, 235] width 137 height 36
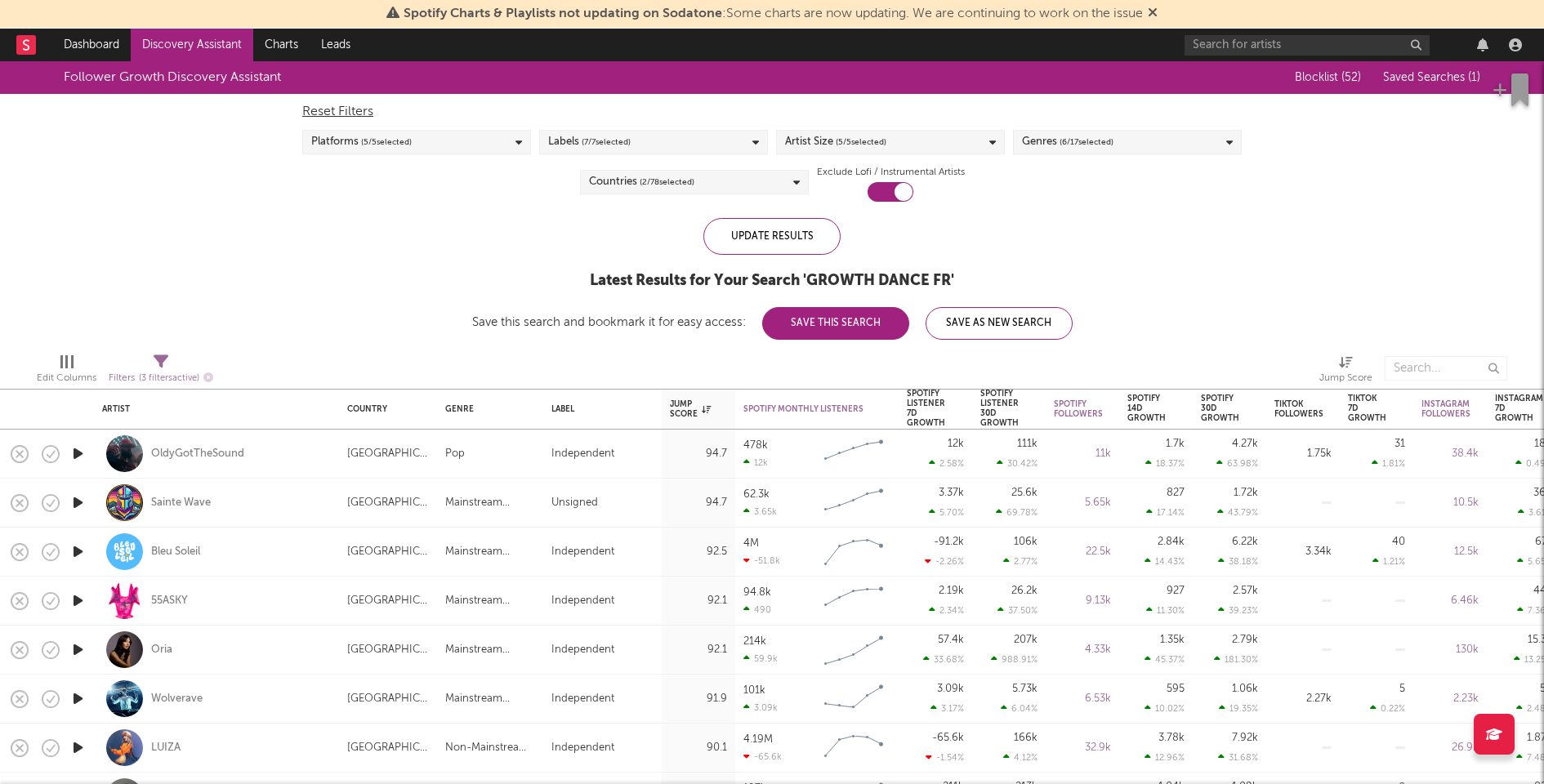
click at [827, 322] on button "Save This Search" at bounding box center [835, 322] width 147 height 32
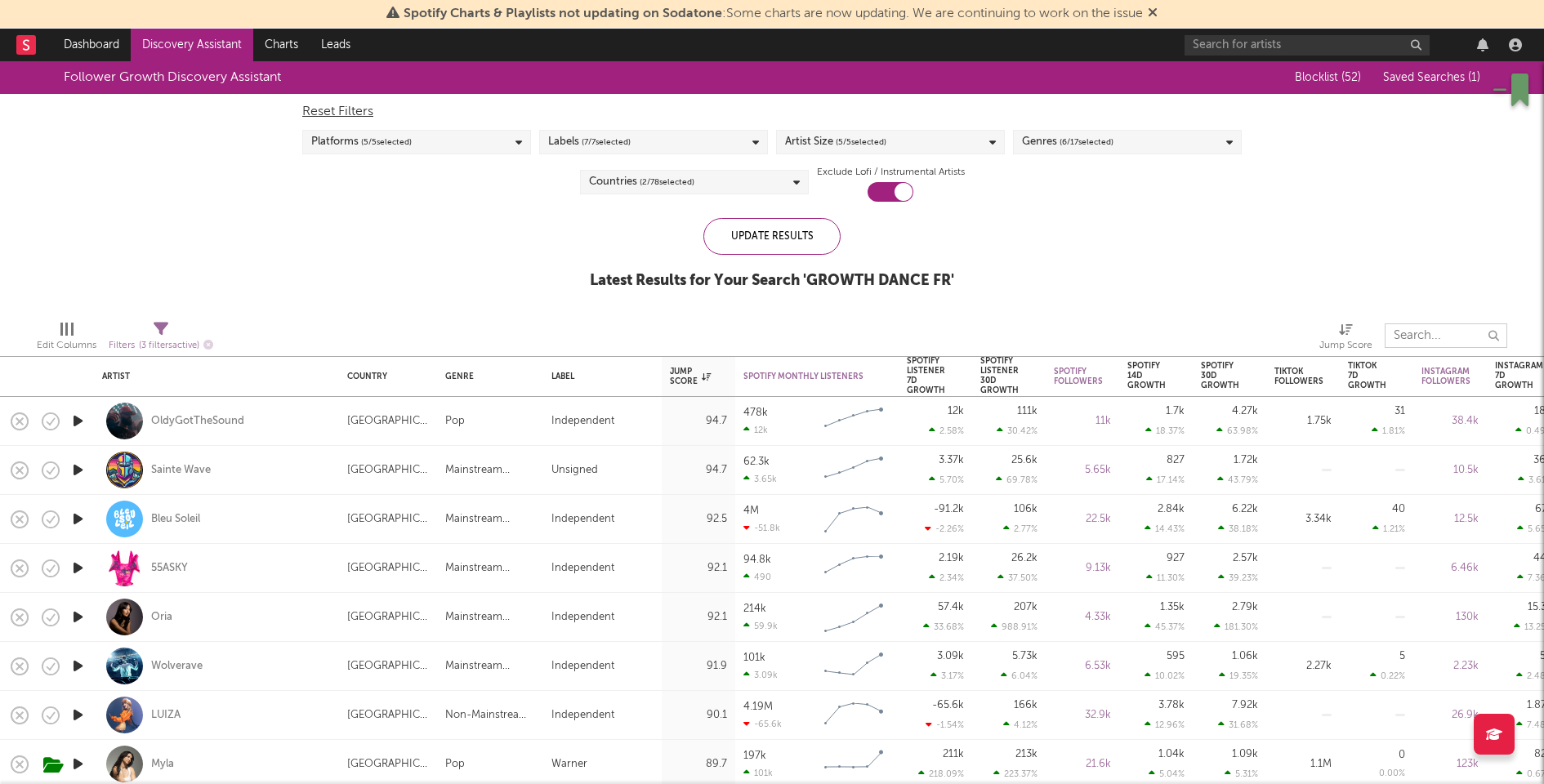
click at [1430, 324] on input "text" at bounding box center [1445, 335] width 123 height 24
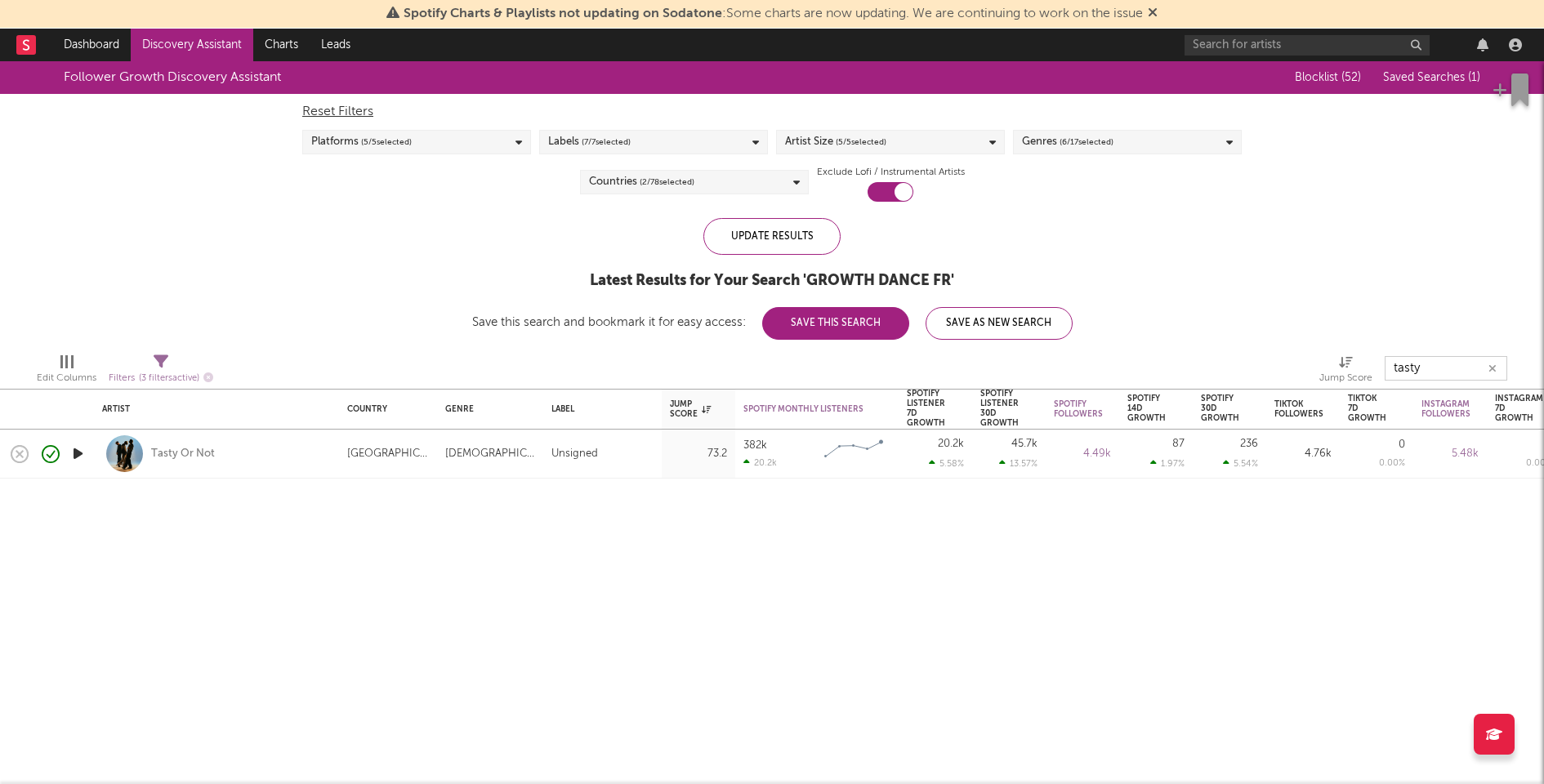
type input "tasty"
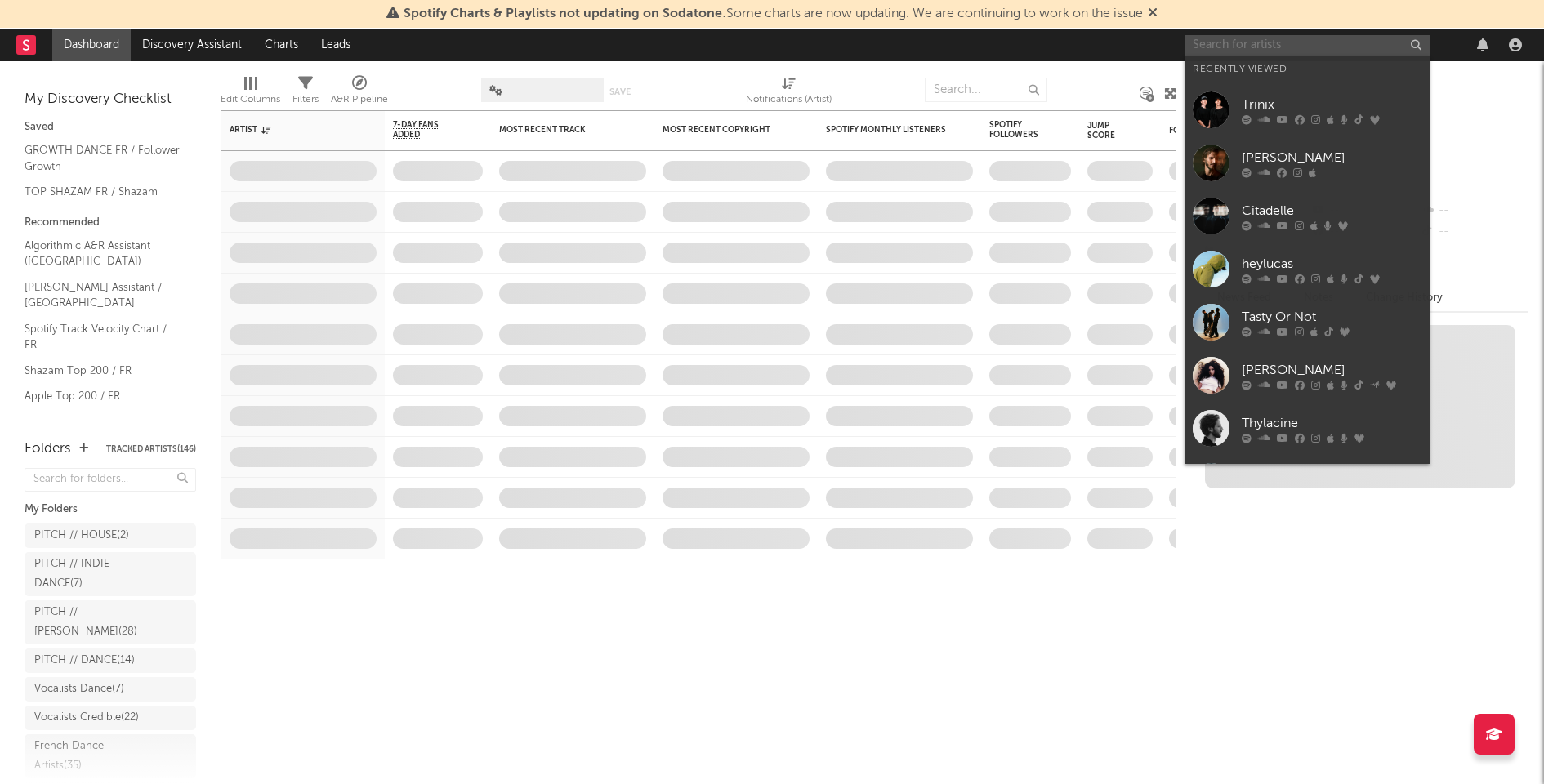
click at [1227, 49] on input "text" at bounding box center [1307, 45] width 245 height 21
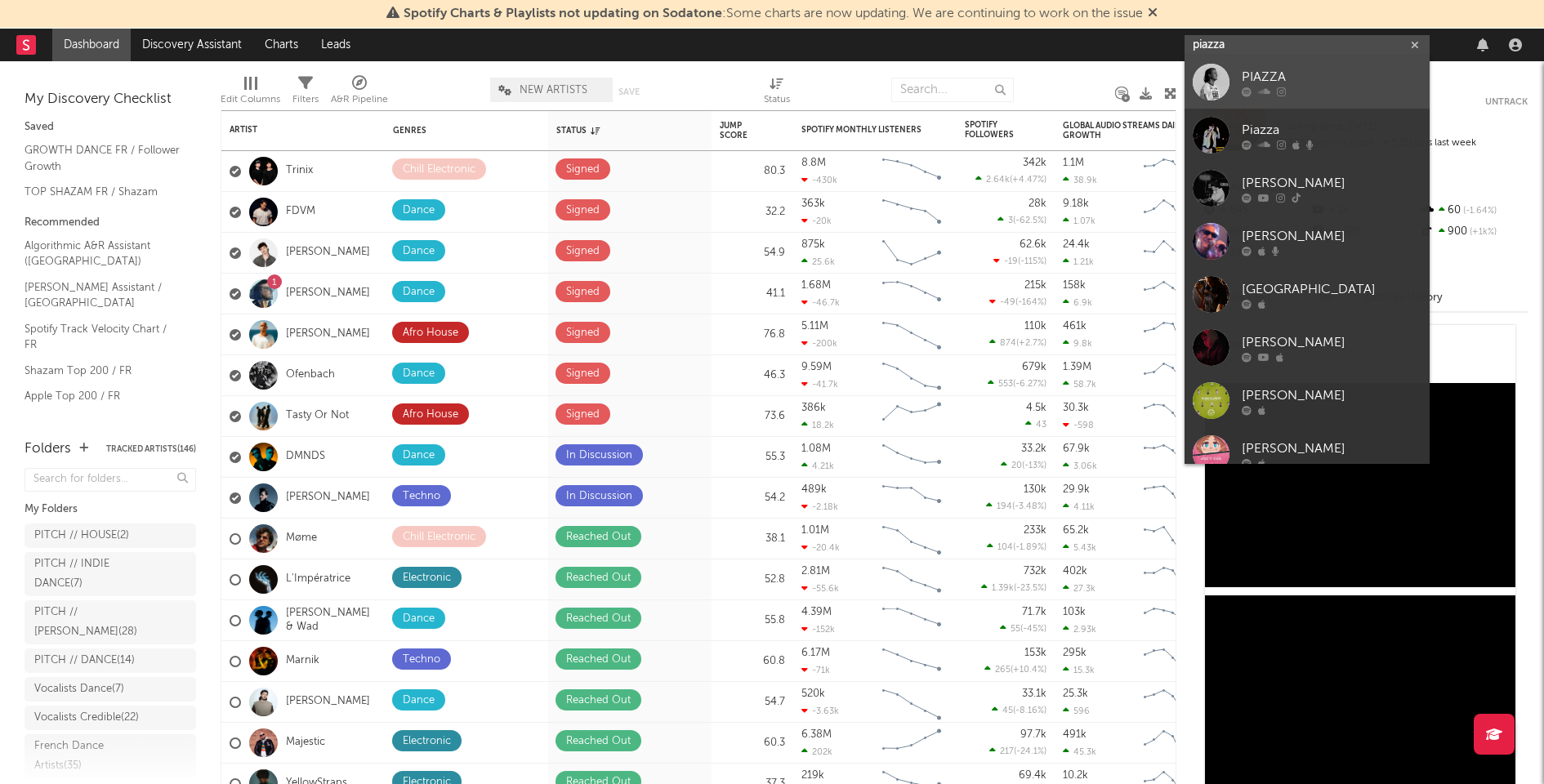
type input "piazza"
click at [1284, 88] on icon at bounding box center [1280, 92] width 9 height 10
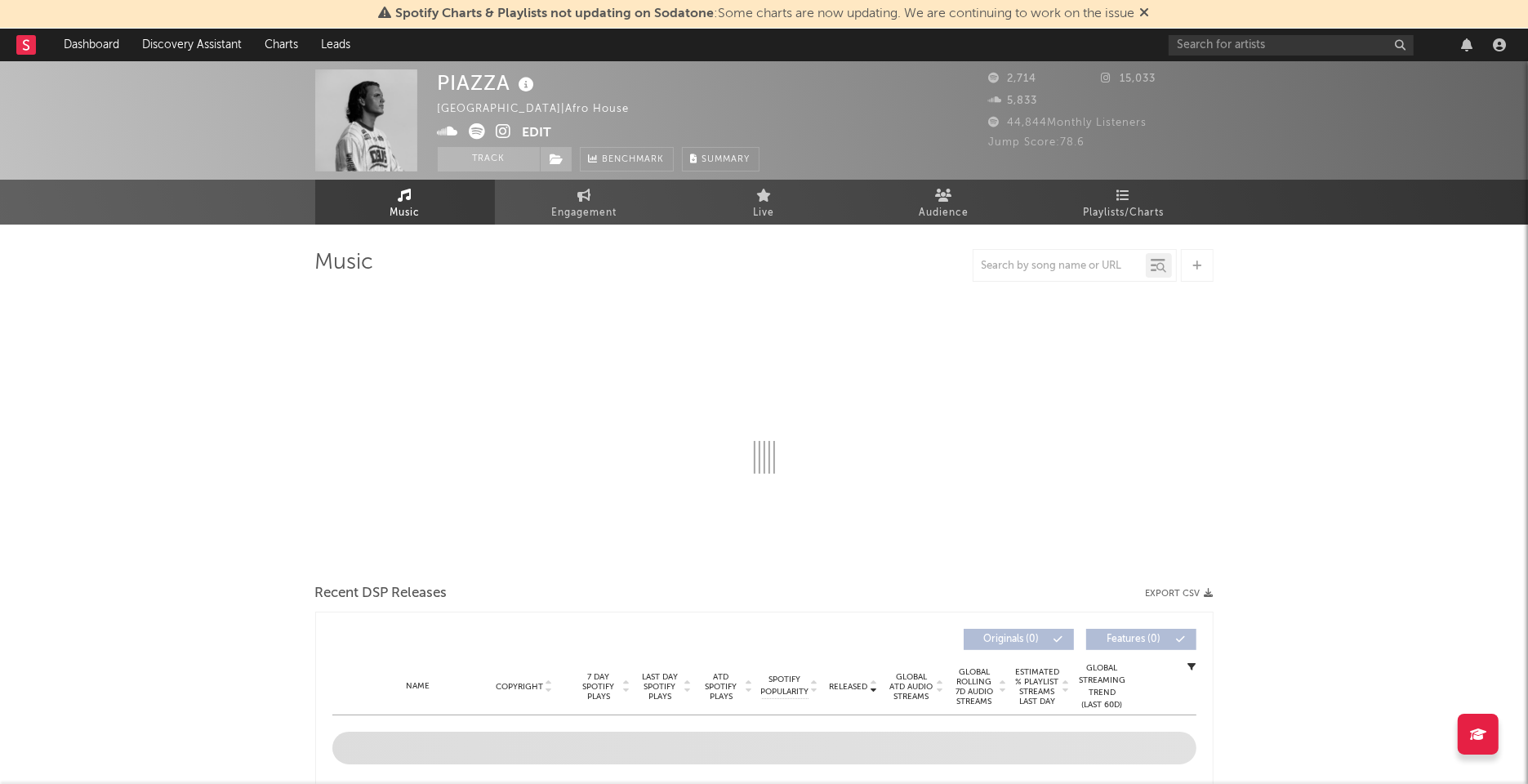
select select "1w"
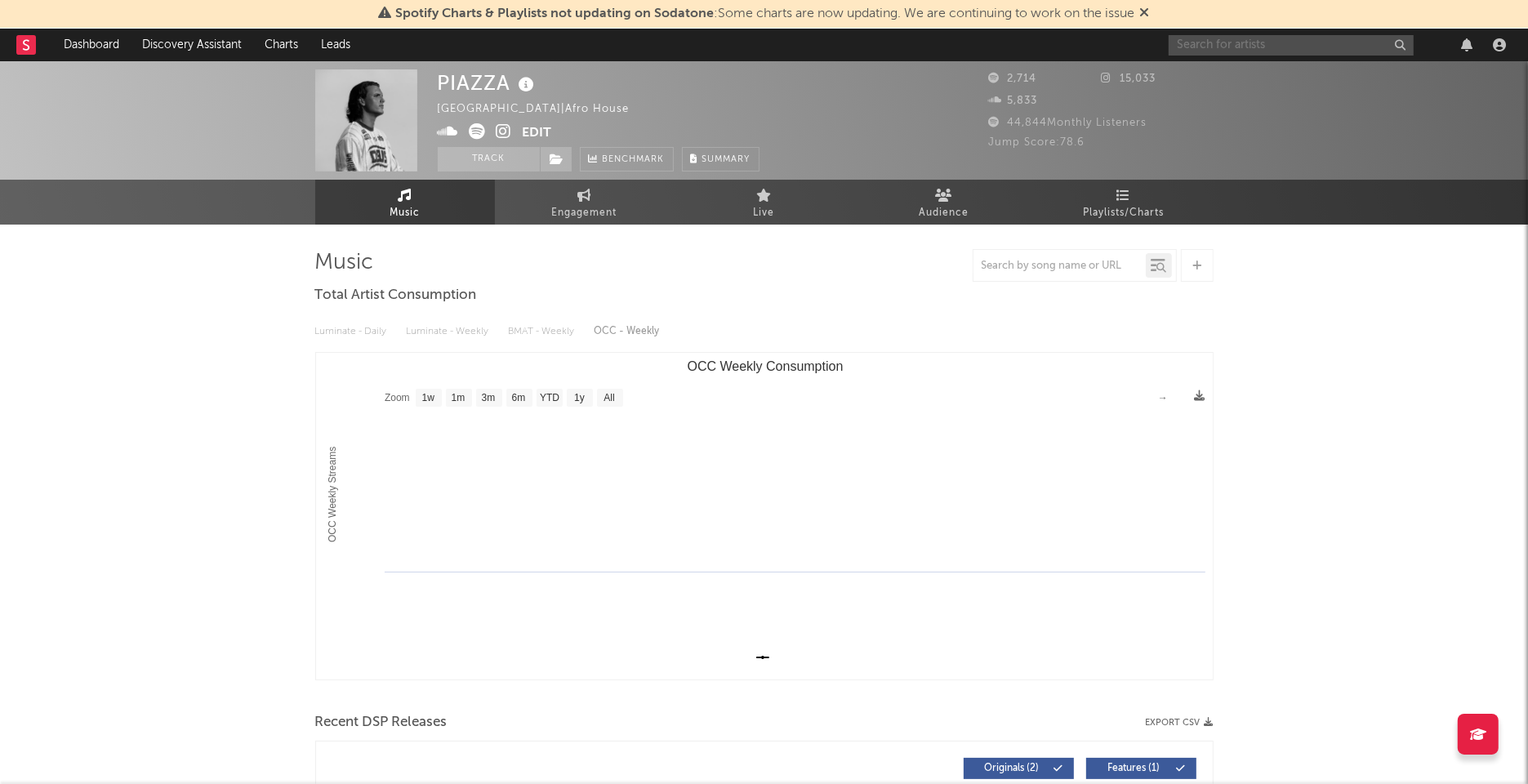
click at [1192, 43] on input "text" at bounding box center [1291, 45] width 245 height 21
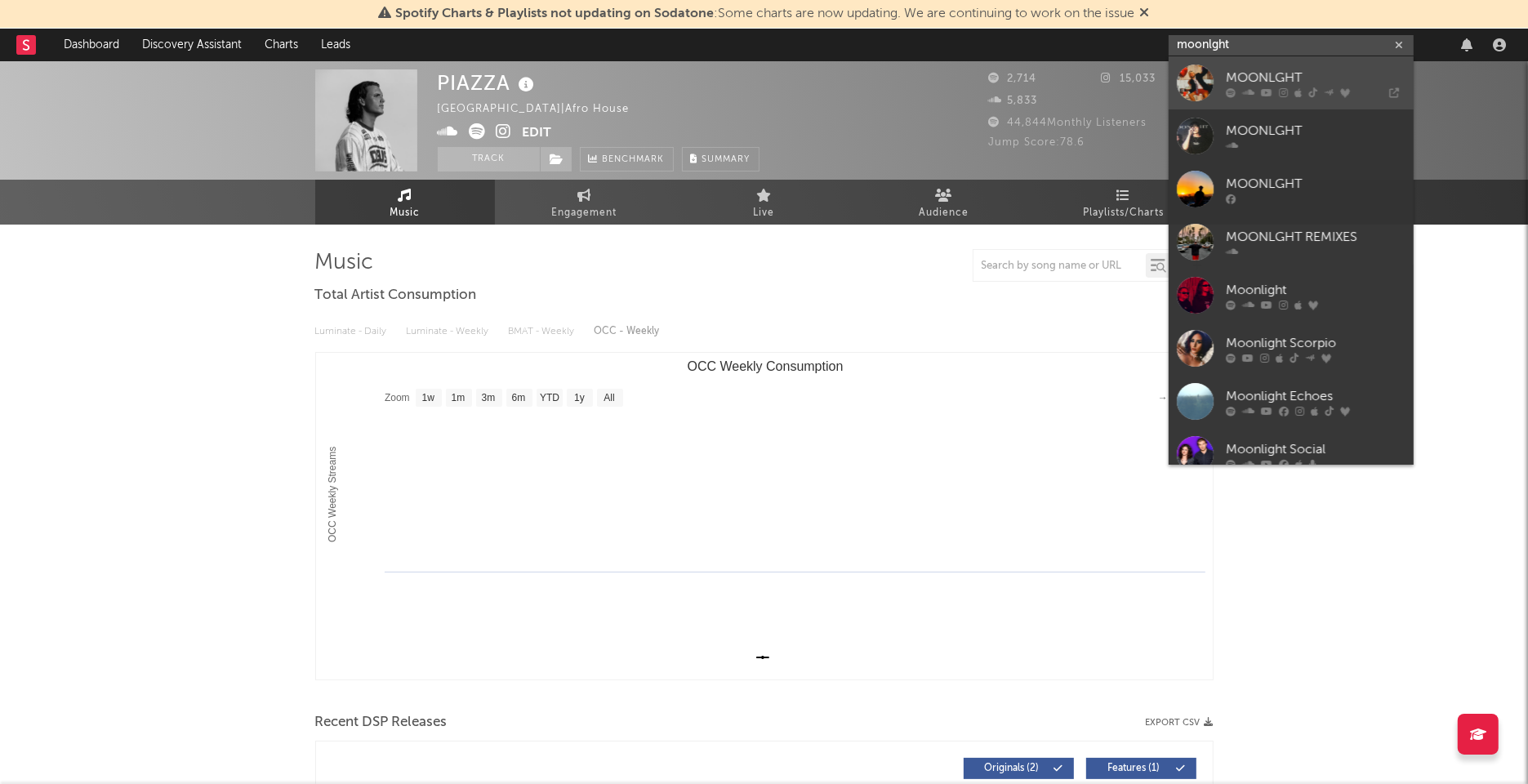
type input "moonlght"
click at [1208, 71] on div at bounding box center [1195, 82] width 36 height 36
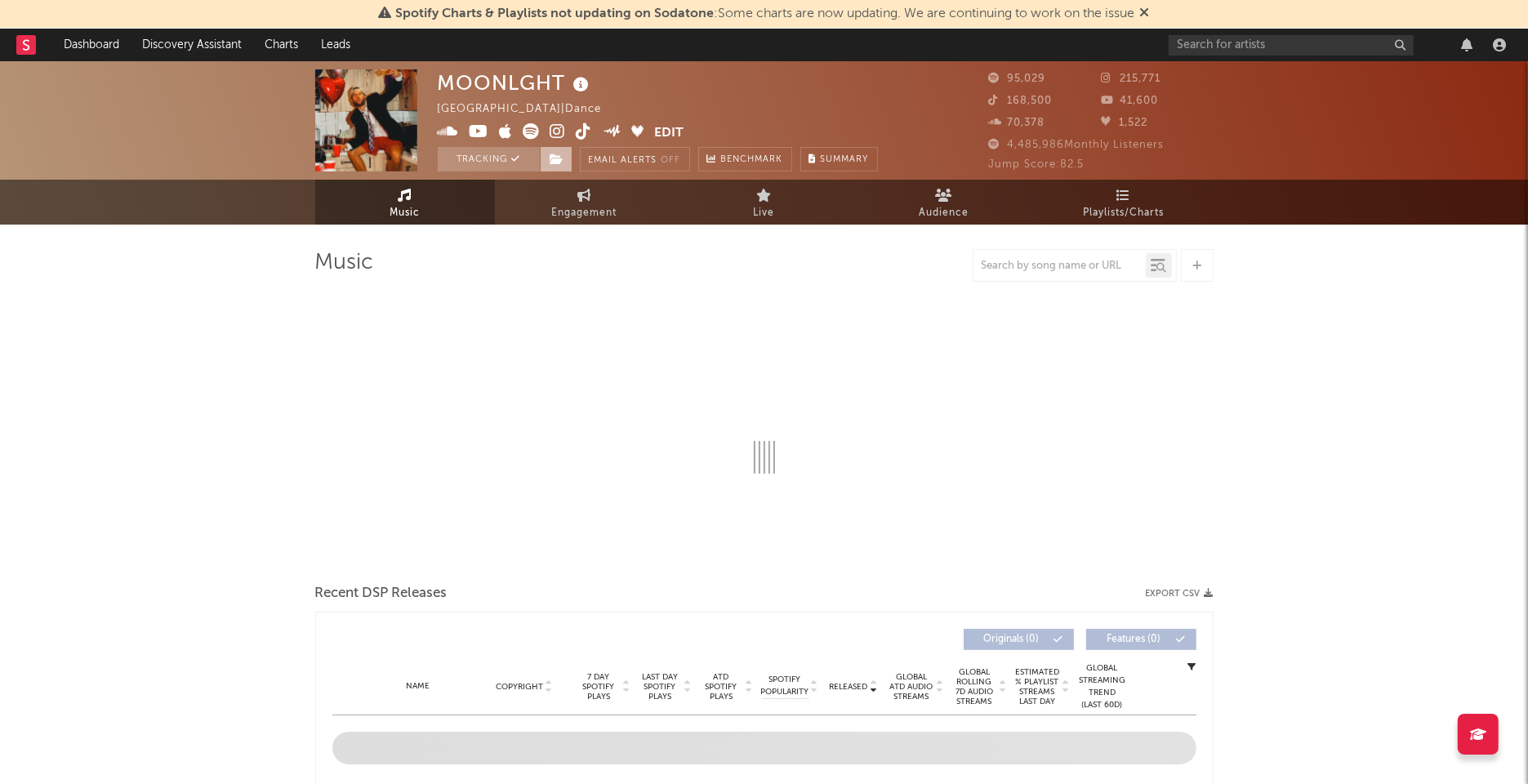
click at [544, 159] on span at bounding box center [556, 159] width 32 height 24
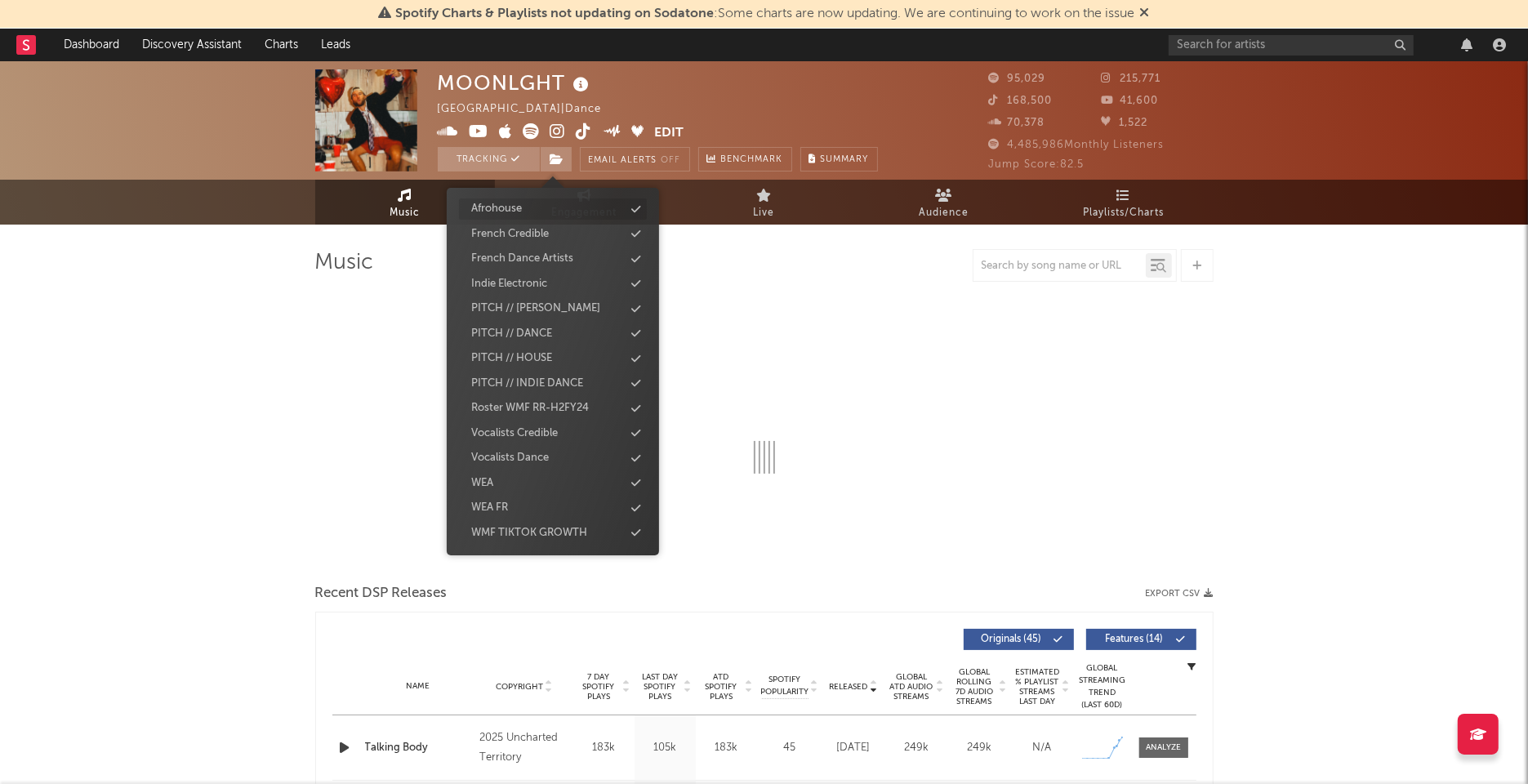
select select "6m"
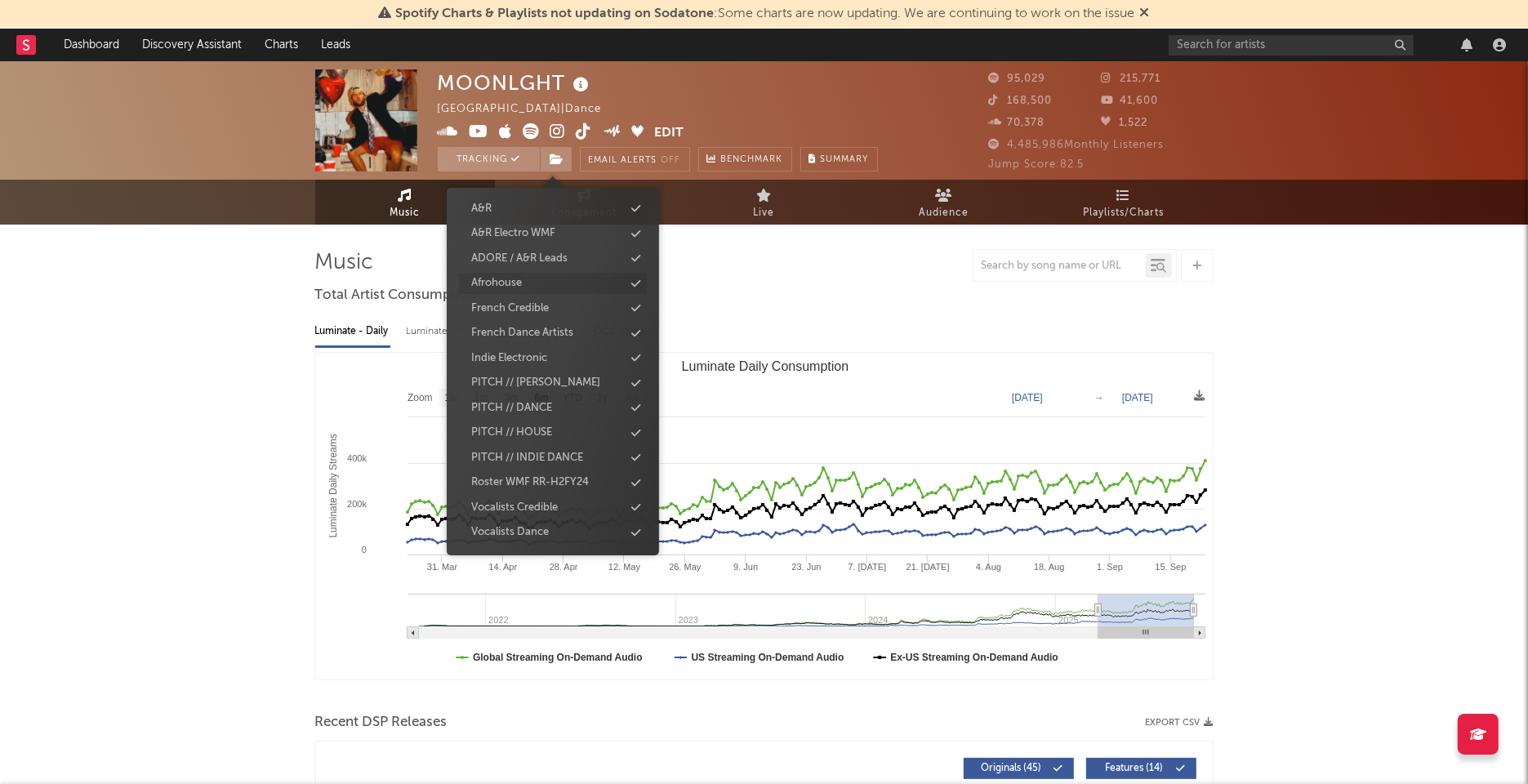
scroll to position [151, 0]
click at [558, 237] on div "ADORE / A&R Leads" at bounding box center [519, 236] width 96 height 17
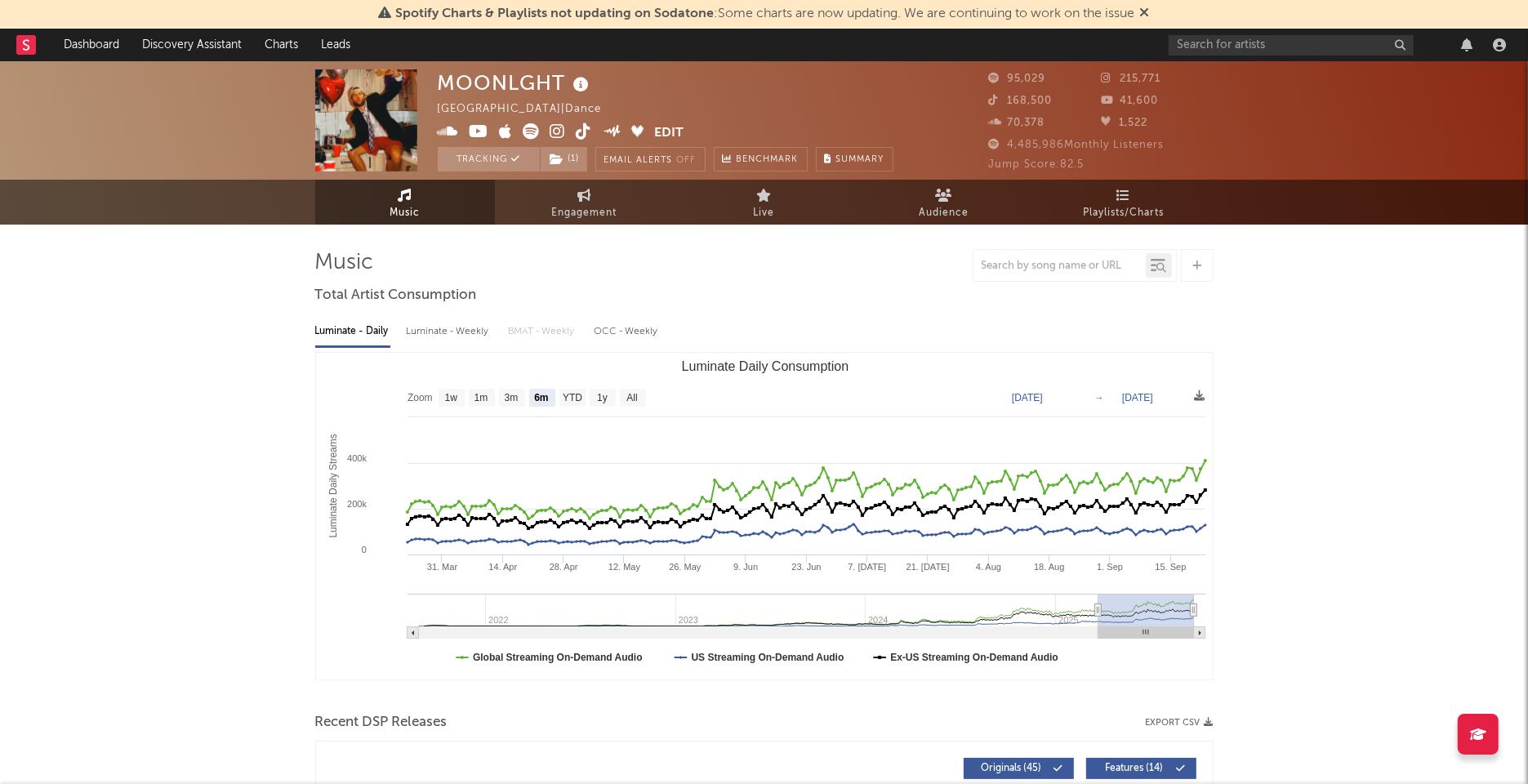
click at [579, 84] on icon at bounding box center [582, 84] width 24 height 23
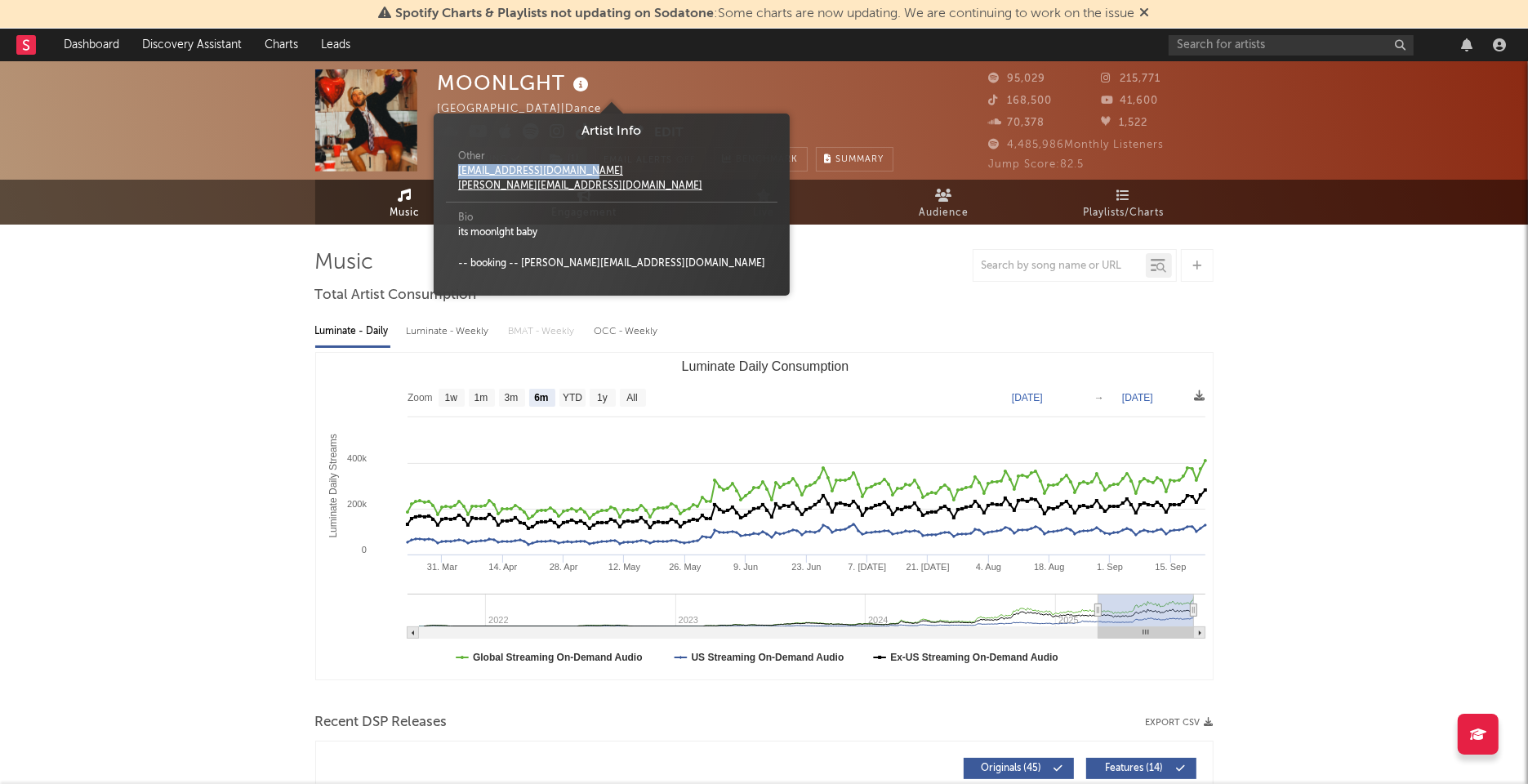
drag, startPoint x: 589, startPoint y: 166, endPoint x: 437, endPoint y: 166, distance: 152.0
click at [437, 166] on span "Artist Info Other [EMAIL_ADDRESS][DOMAIN_NAME] [PERSON_NAME][EMAIL_ADDRESS][DOM…" at bounding box center [611, 204] width 356 height 166
copy link "[EMAIL_ADDRESS][DOMAIN_NAME]"
